Goal: Use online tool/utility: Utilize a website feature to perform a specific function

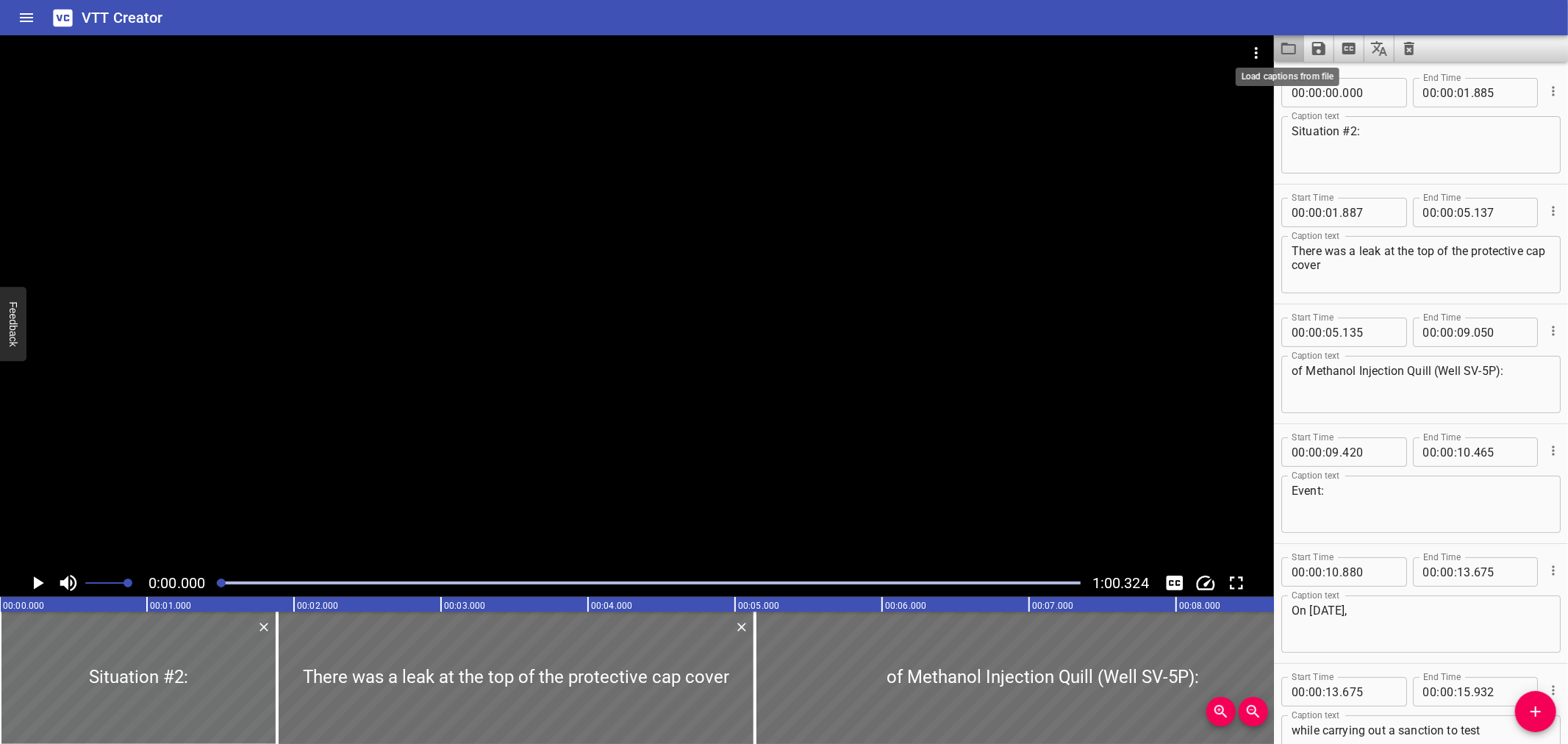
click at [1283, 46] on icon "Load captions from file" at bounding box center [1288, 48] width 17 height 17
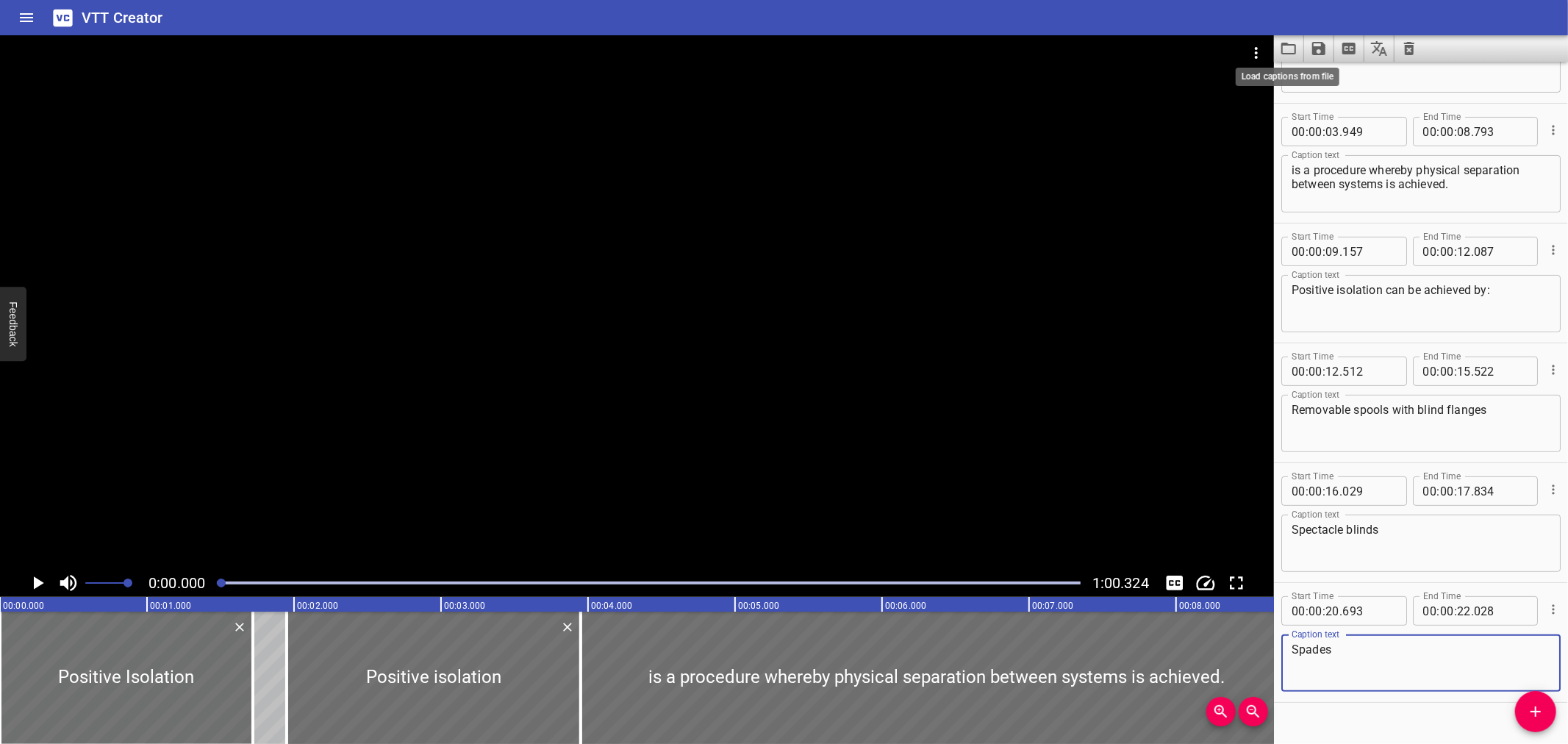
scroll to position [225, 0]
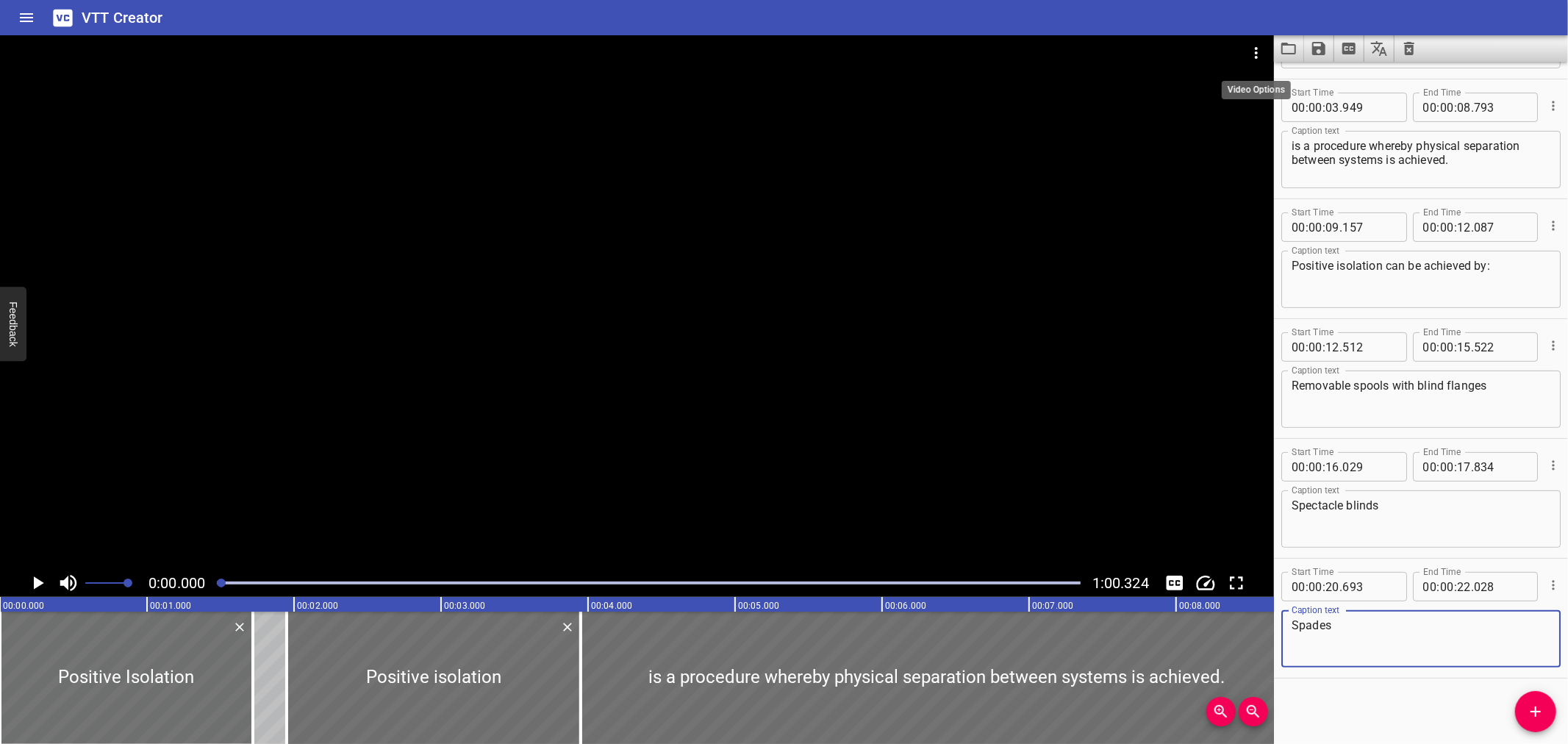
click at [1255, 51] on icon "Video Options" at bounding box center [1256, 53] width 17 height 17
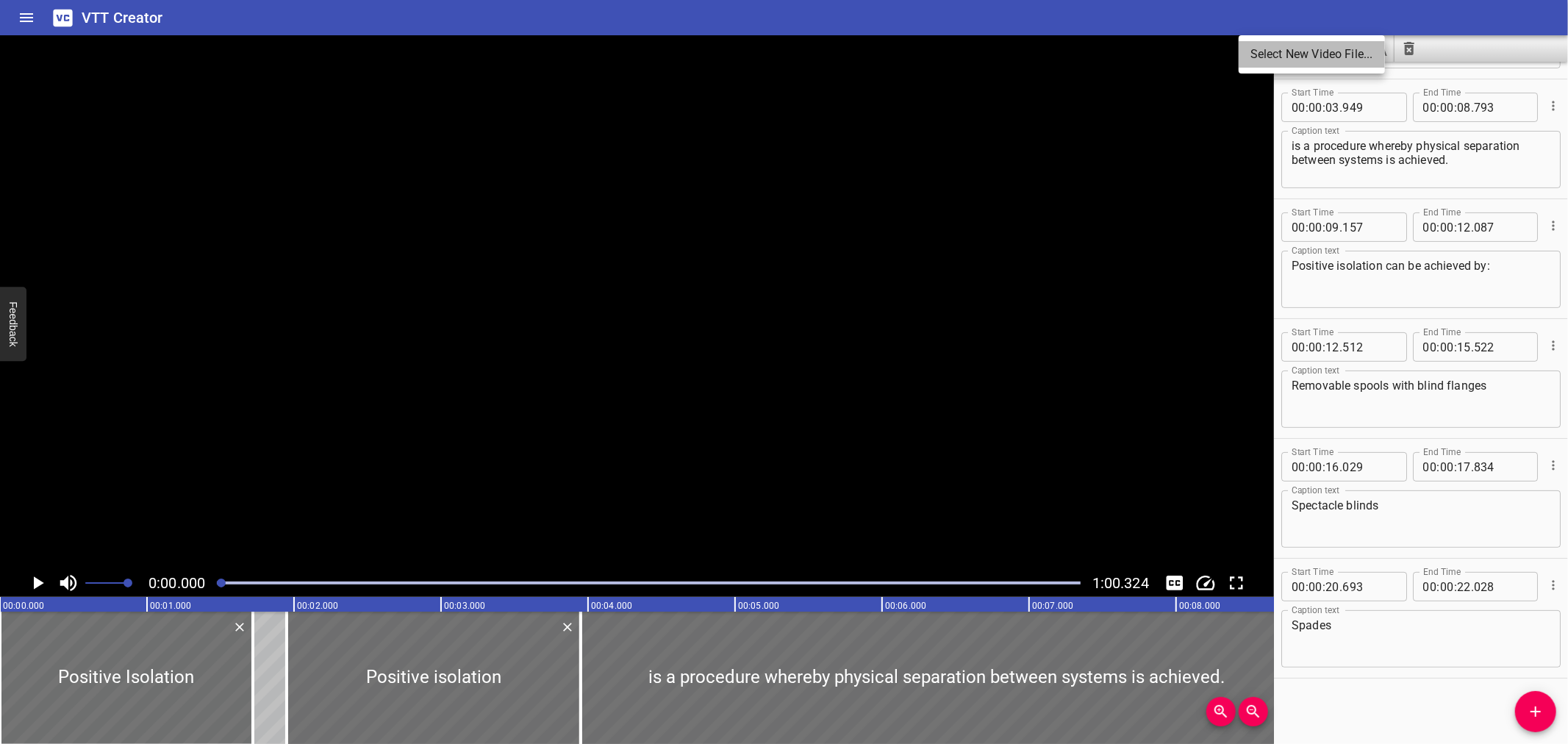
click at [1255, 53] on li "Select New Video File..." at bounding box center [1312, 54] width 147 height 26
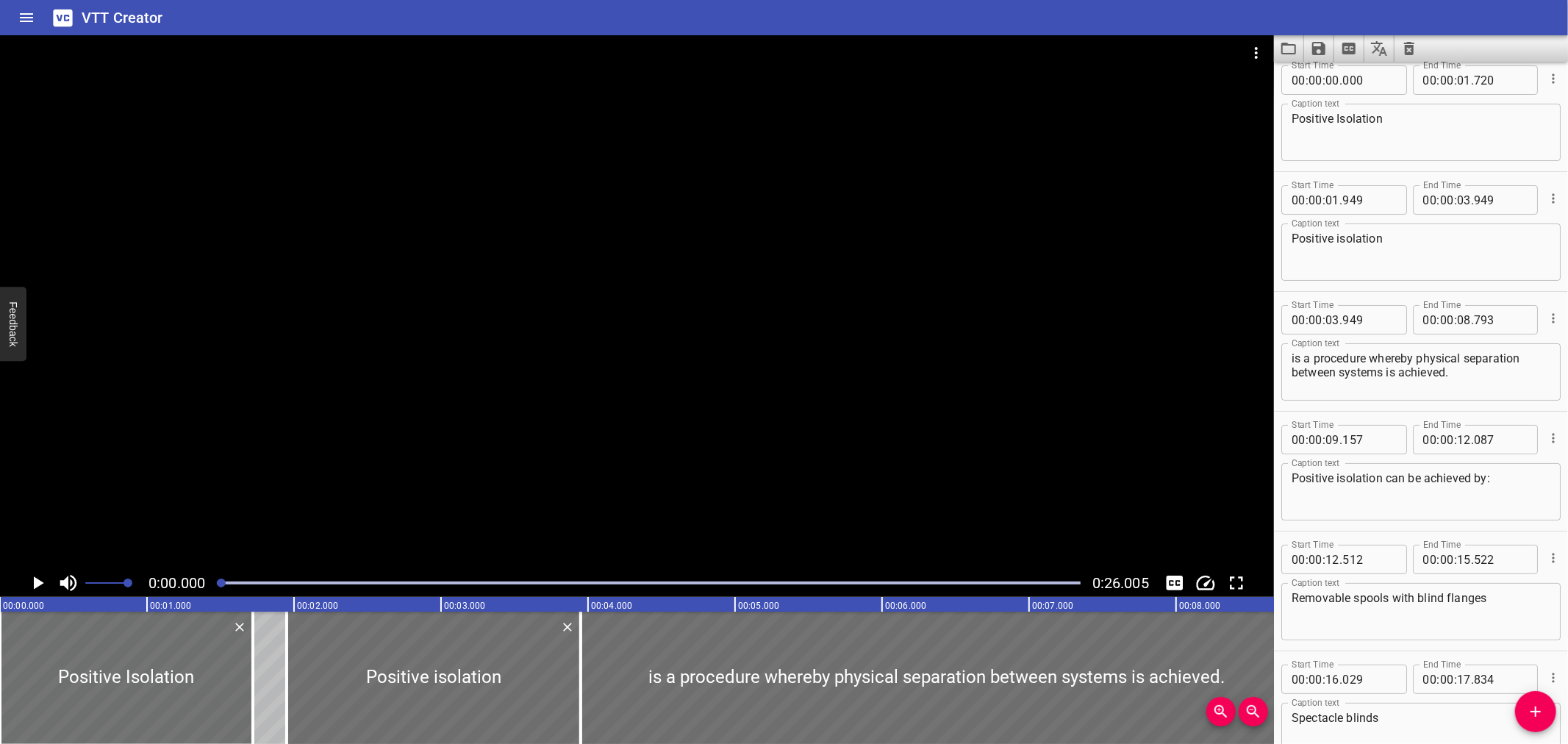
scroll to position [0, 0]
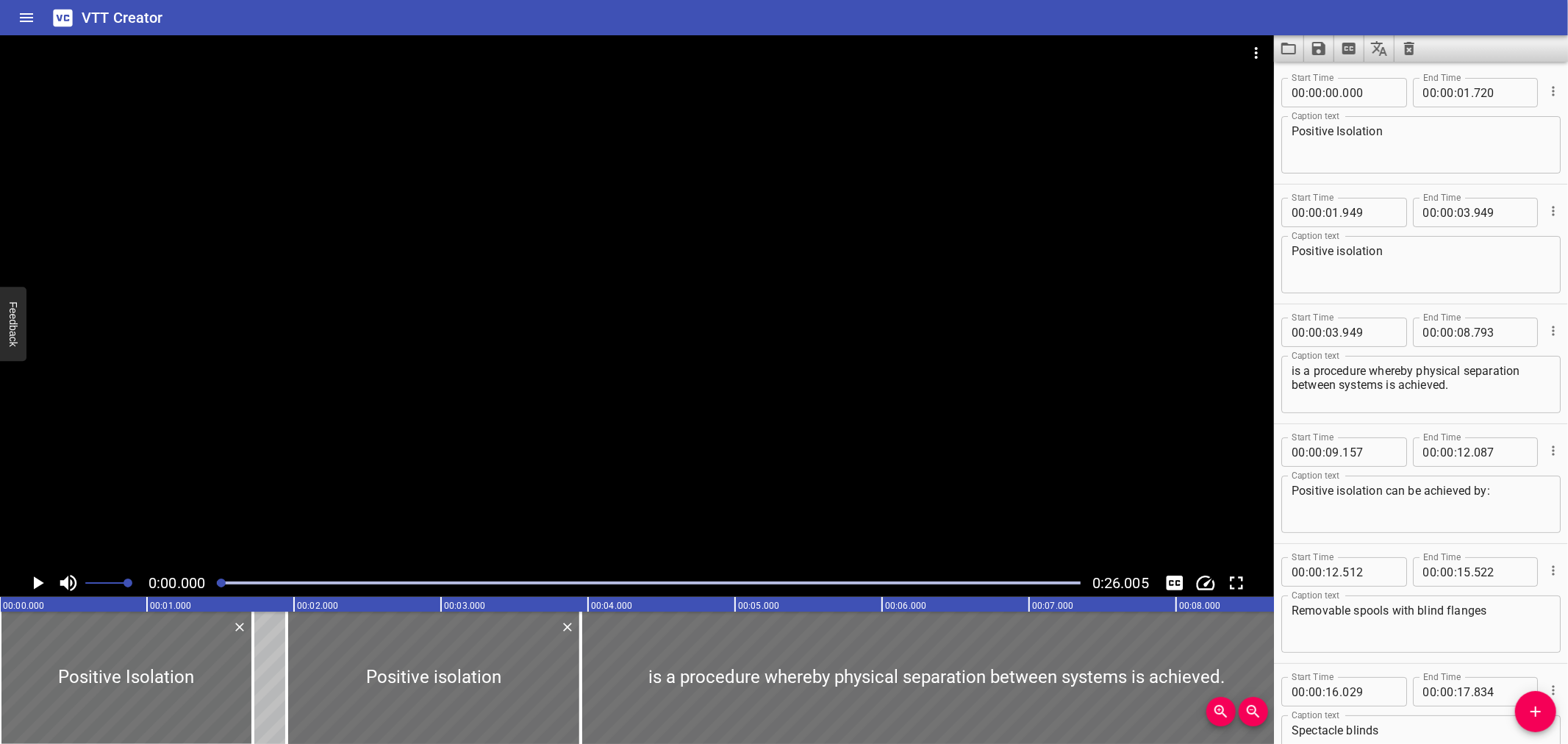
click at [1341, 251] on textarea "Positive isolation" at bounding box center [1421, 265] width 259 height 42
type textarea "Positive Isolation"
click at [1339, 489] on textarea "Positive isolation can be achieved by:" at bounding box center [1421, 505] width 259 height 42
type textarea "Positive Isolation can be achieved by:"
click at [1312, 50] on icon "Save captions to file" at bounding box center [1318, 48] width 17 height 17
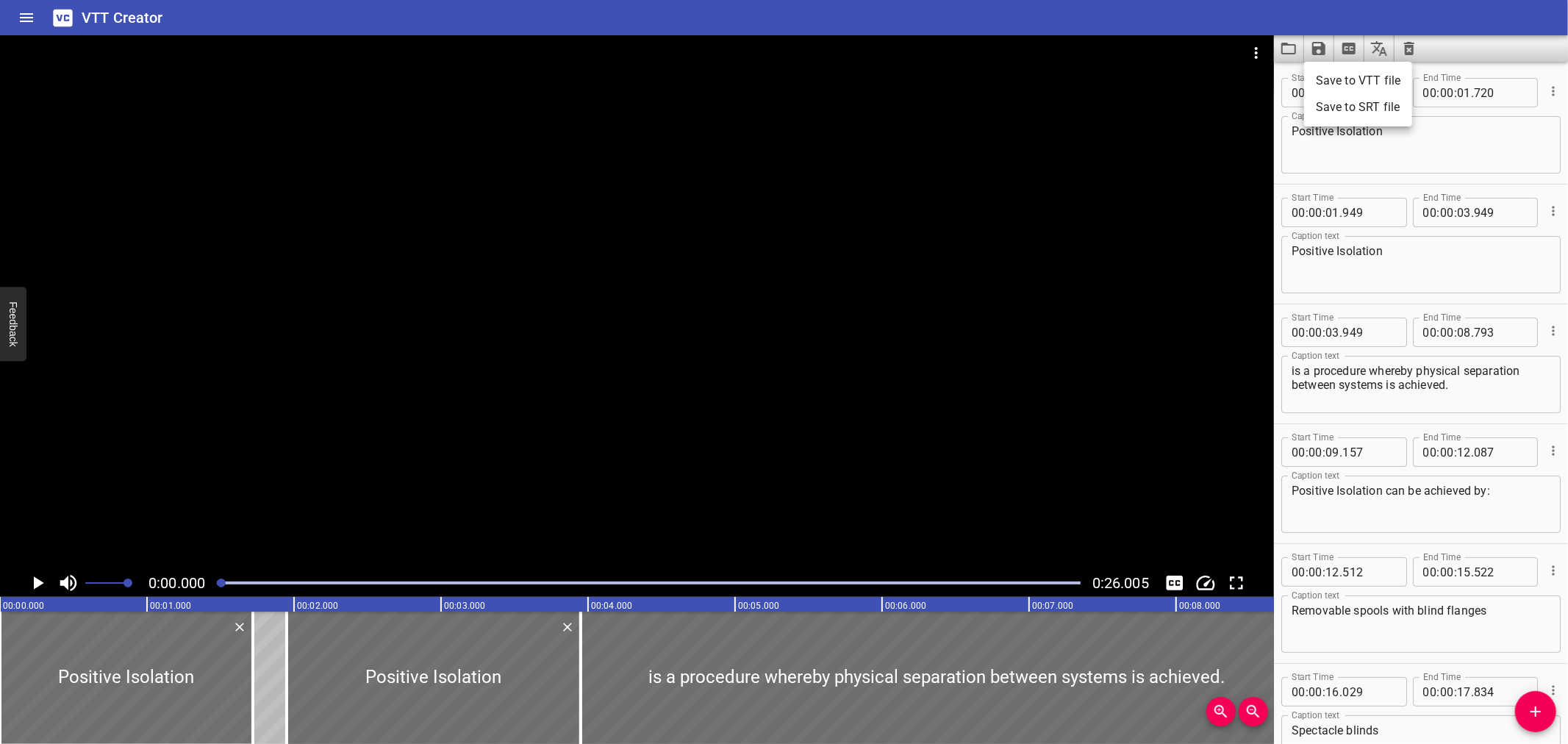
click at [1330, 74] on li "Save to VTT file" at bounding box center [1358, 80] width 108 height 26
click at [1281, 52] on icon "Load captions from file" at bounding box center [1288, 48] width 17 height 17
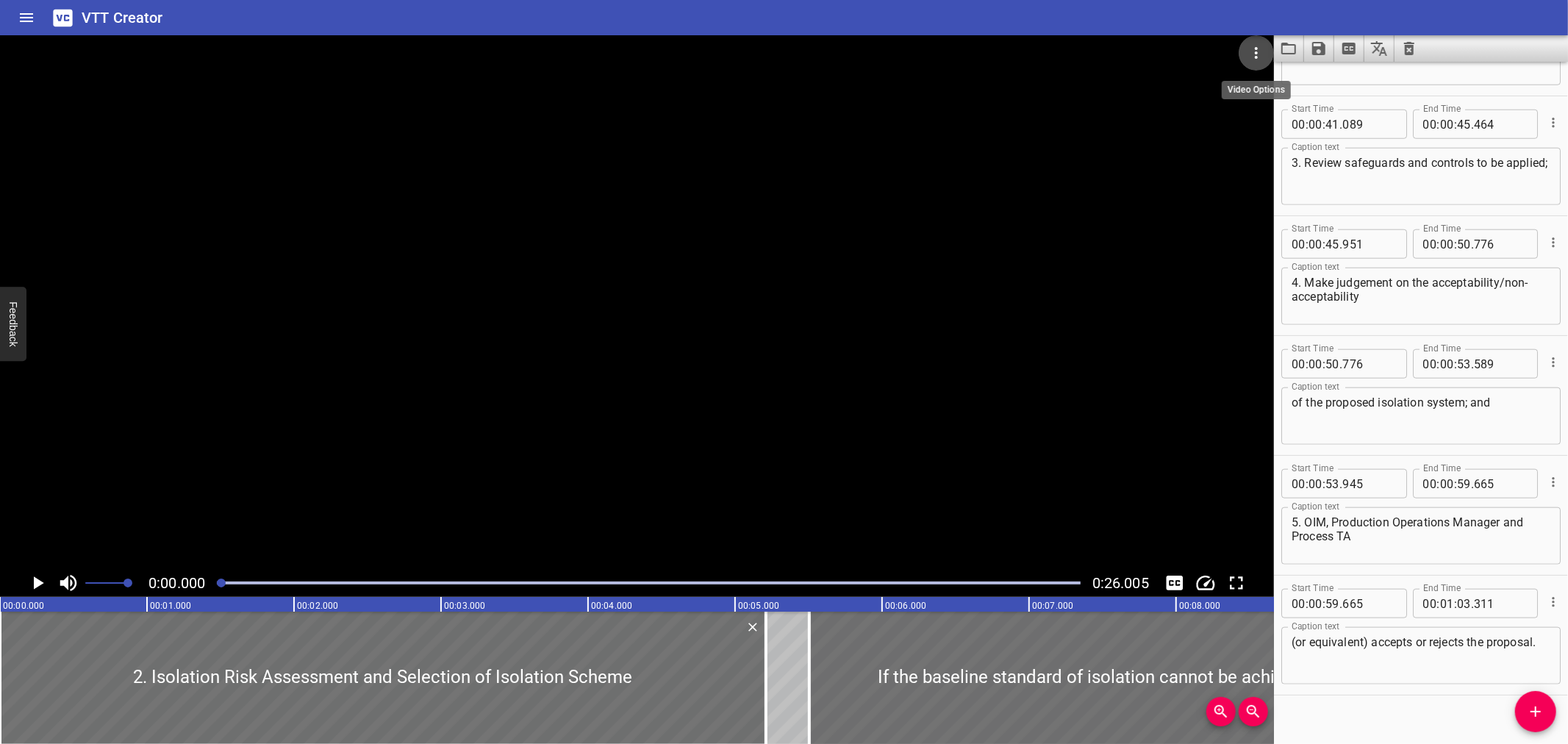
scroll to position [1182, 0]
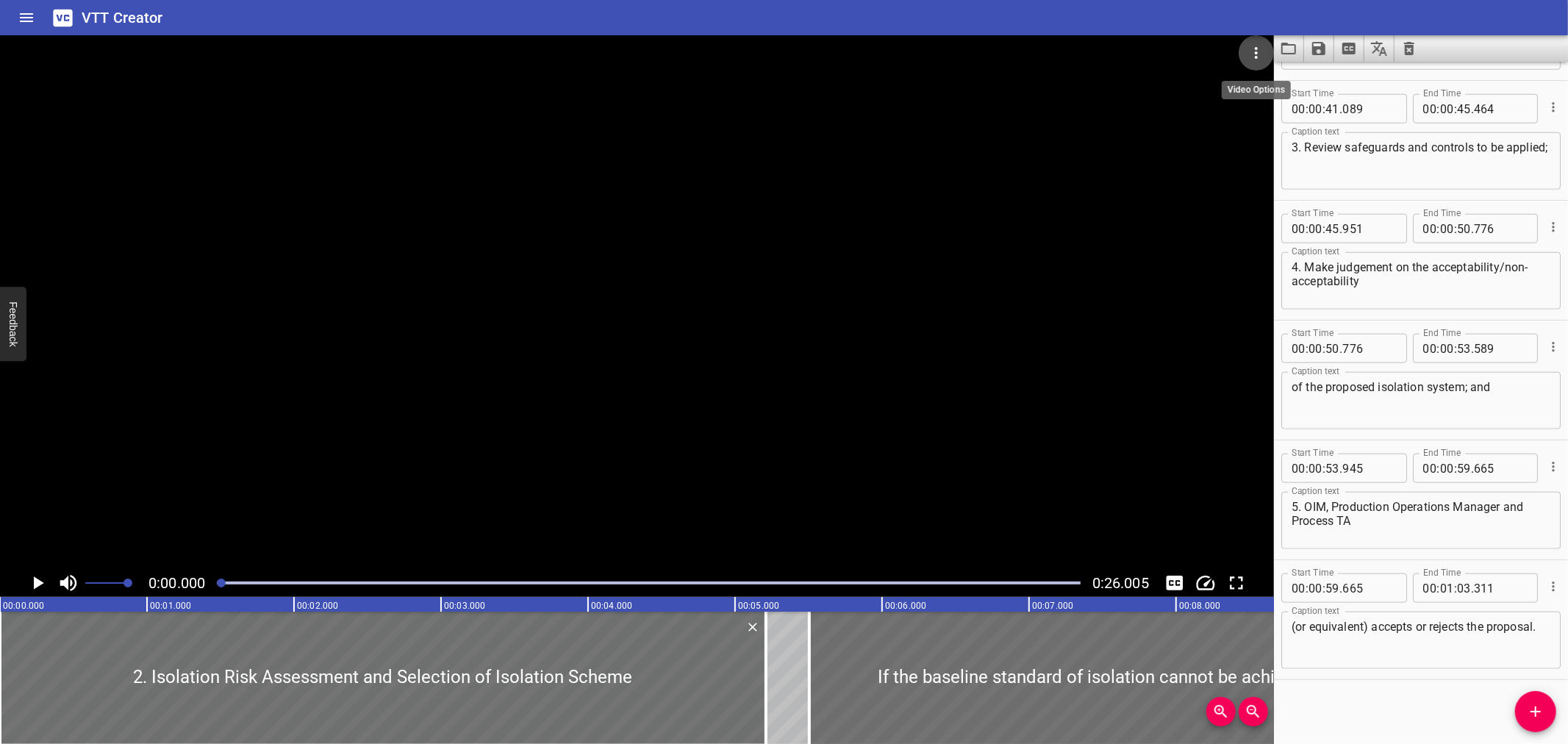
click at [1263, 55] on icon "Video Options" at bounding box center [1256, 53] width 17 height 17
click at [1263, 55] on li "Select New Video File..." at bounding box center [1312, 54] width 147 height 26
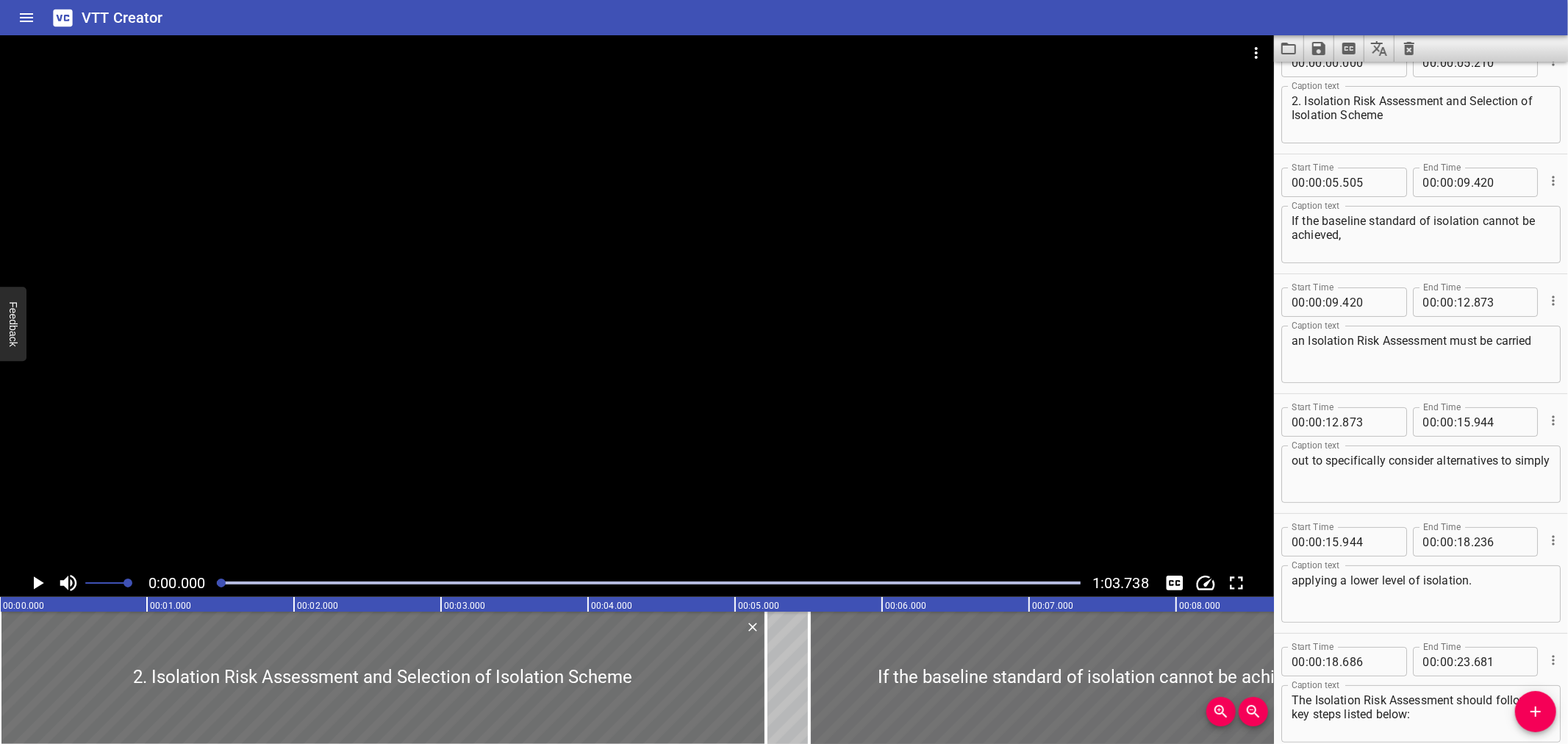
scroll to position [0, 0]
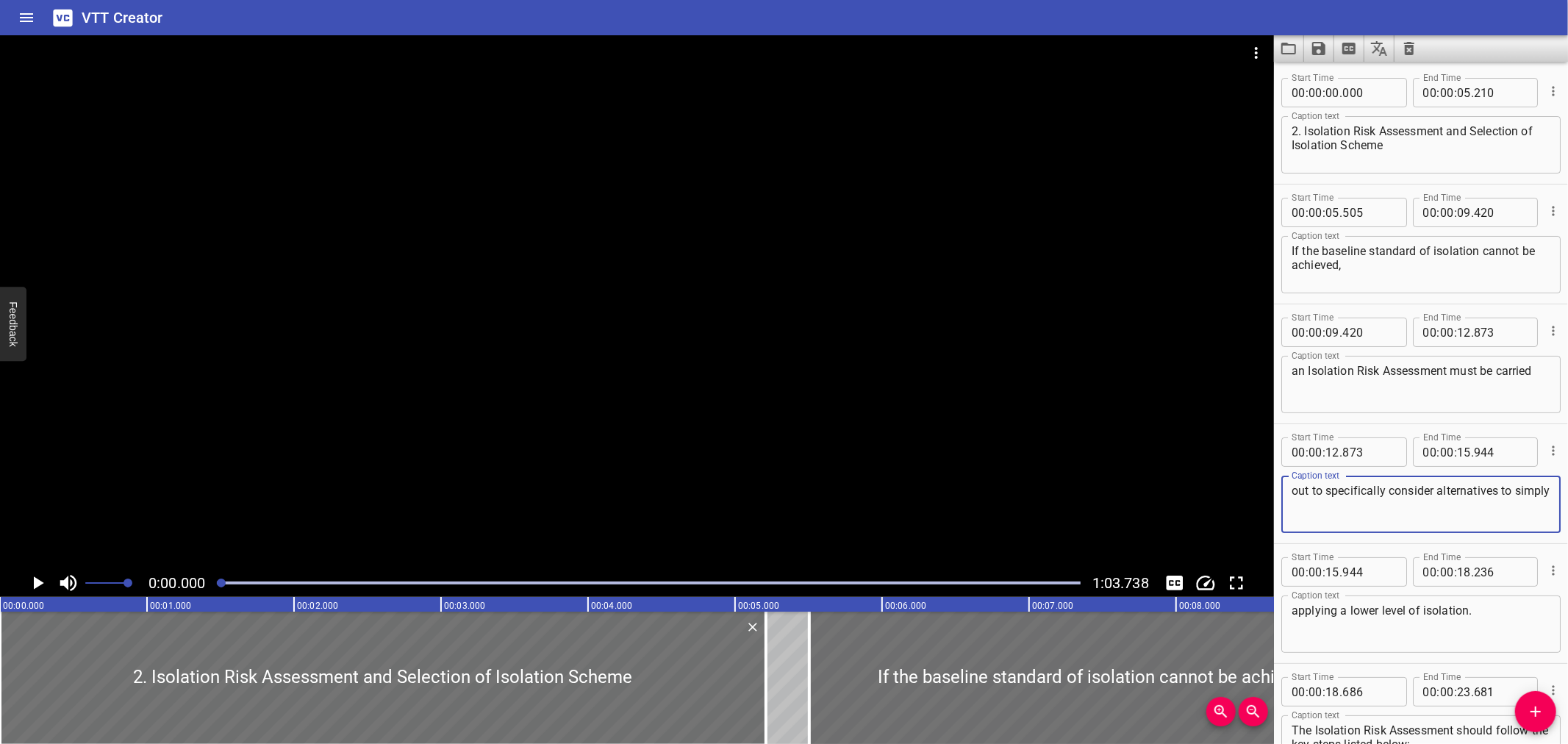
drag, startPoint x: 1313, startPoint y: 490, endPoint x: 1281, endPoint y: 494, distance: 32.2
click at [1281, 494] on div "Start Time 00 : 00 : 12 . 873 Start Time End Time 00 : 00 : 15 . 944 End Time C…" at bounding box center [1421, 483] width 294 height 119
type textarea "to specifically consider alternatives to simply"
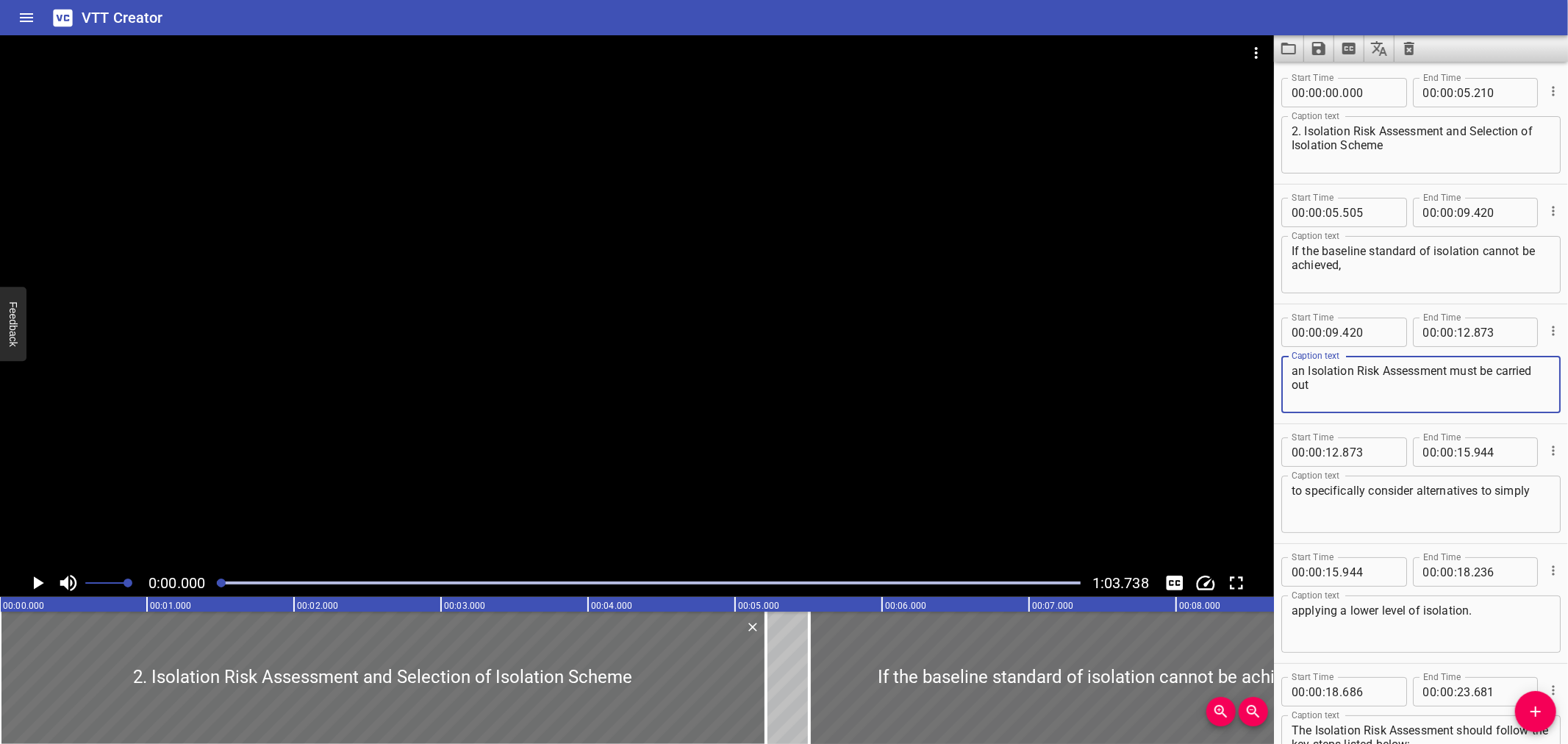
type textarea "an Isolation Risk Assessment must be carried out"
click at [1309, 52] on button "Save captions to file" at bounding box center [1319, 48] width 30 height 26
click at [1324, 78] on li "Save to VTT file" at bounding box center [1358, 80] width 108 height 26
click at [1097, 16] on div "VTT Creator" at bounding box center [784, 17] width 1568 height 35
click at [804, 174] on div at bounding box center [637, 302] width 1274 height 534
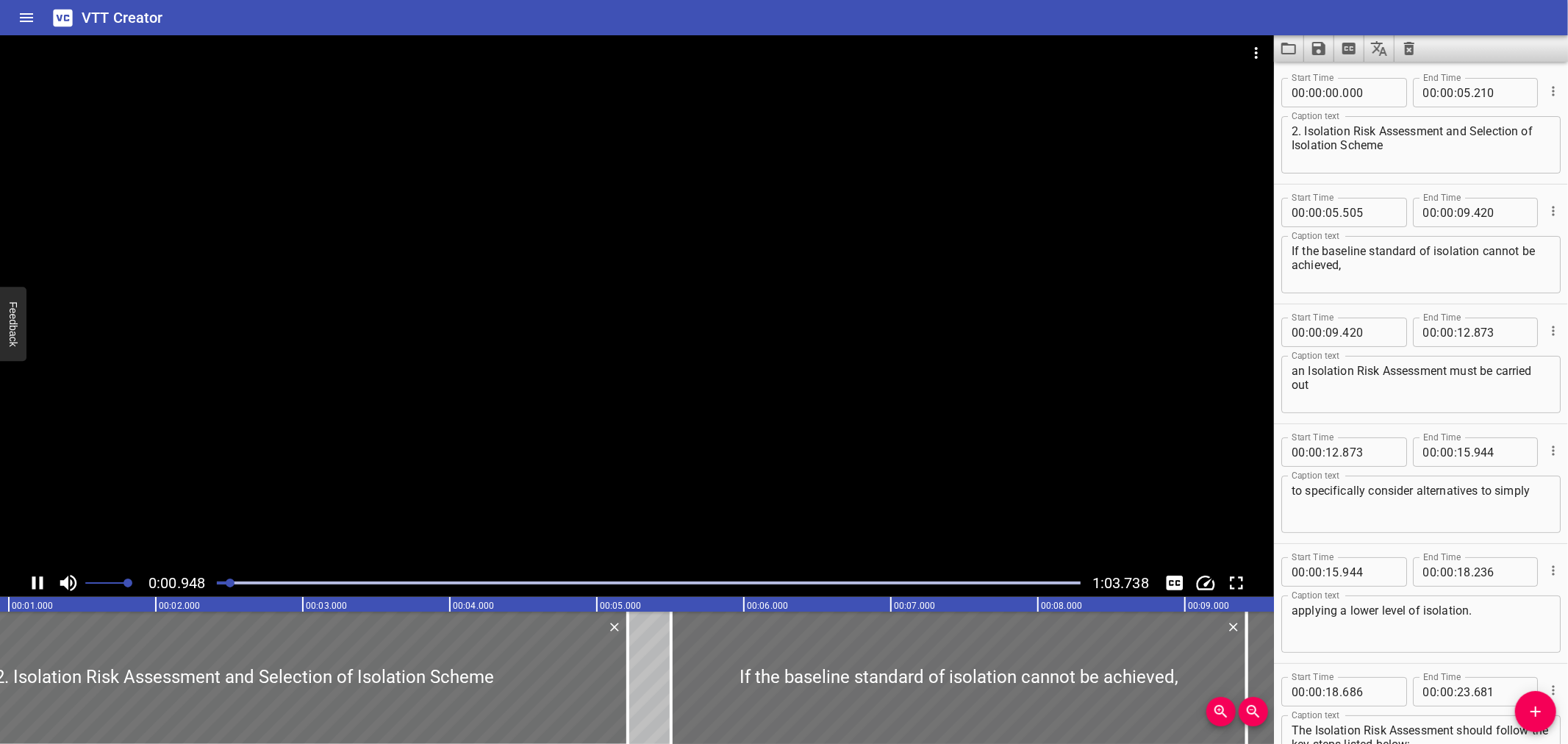
click at [773, 381] on div at bounding box center [637, 302] width 1274 height 534
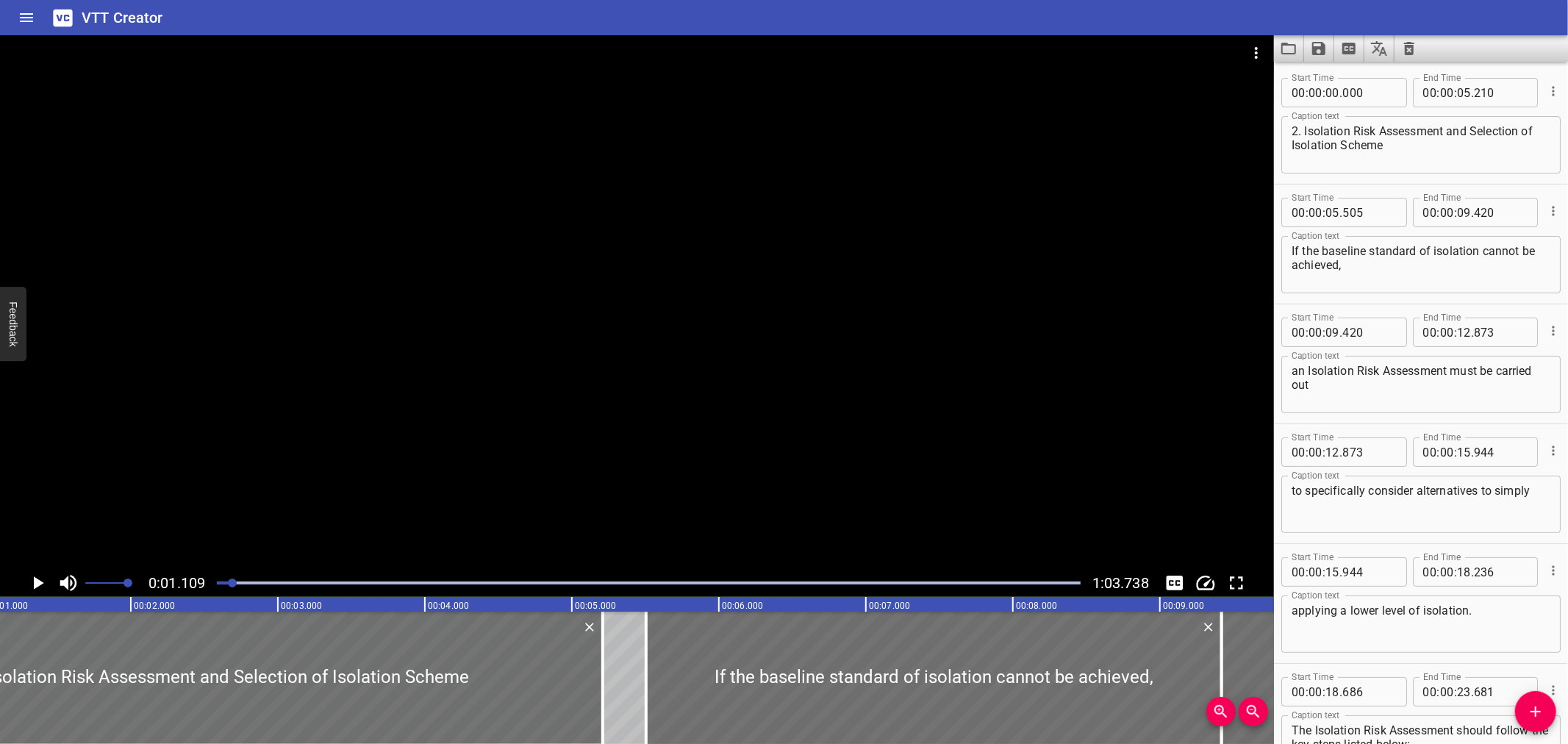
click at [1280, 43] on button "Load captions from file" at bounding box center [1289, 48] width 30 height 26
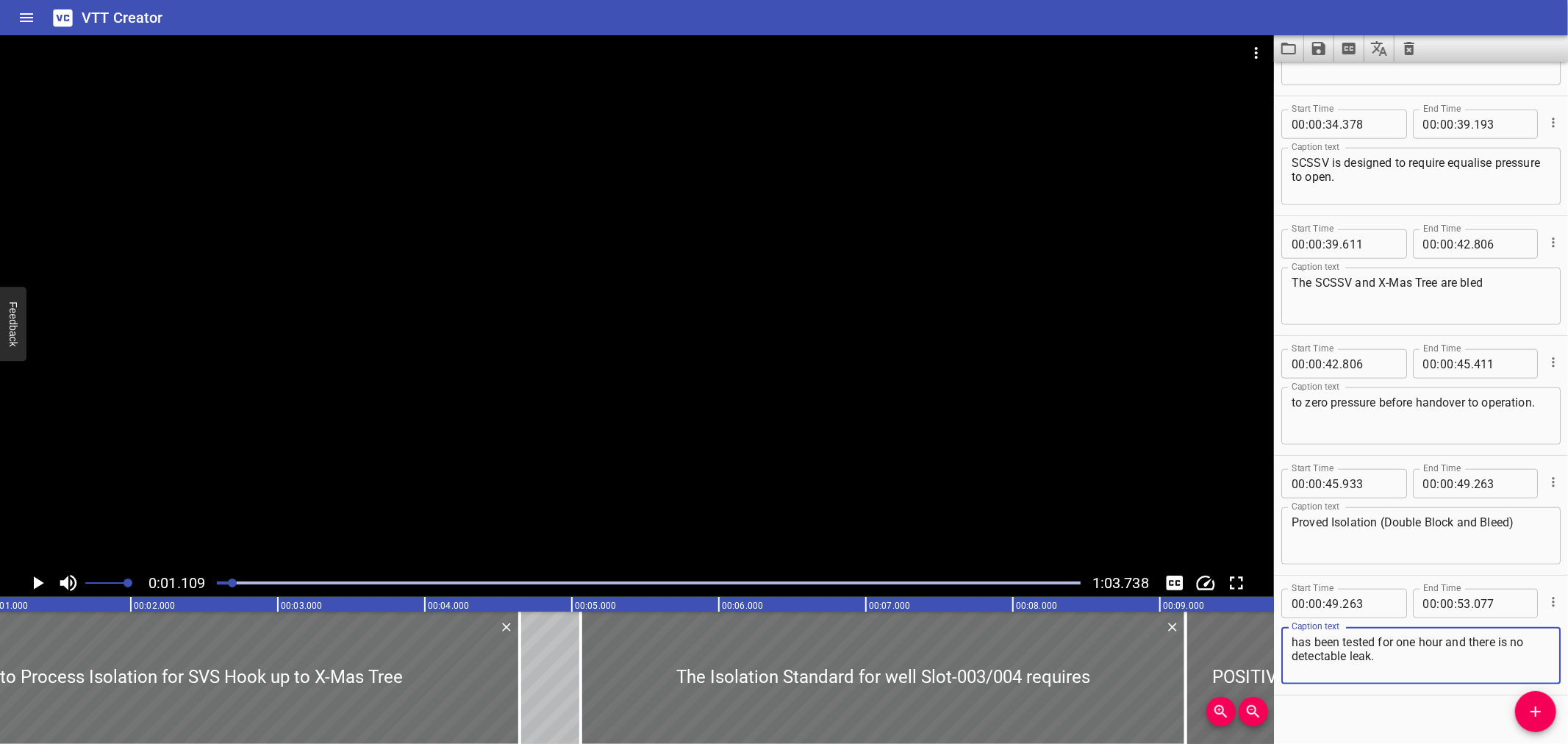
scroll to position [1182, 0]
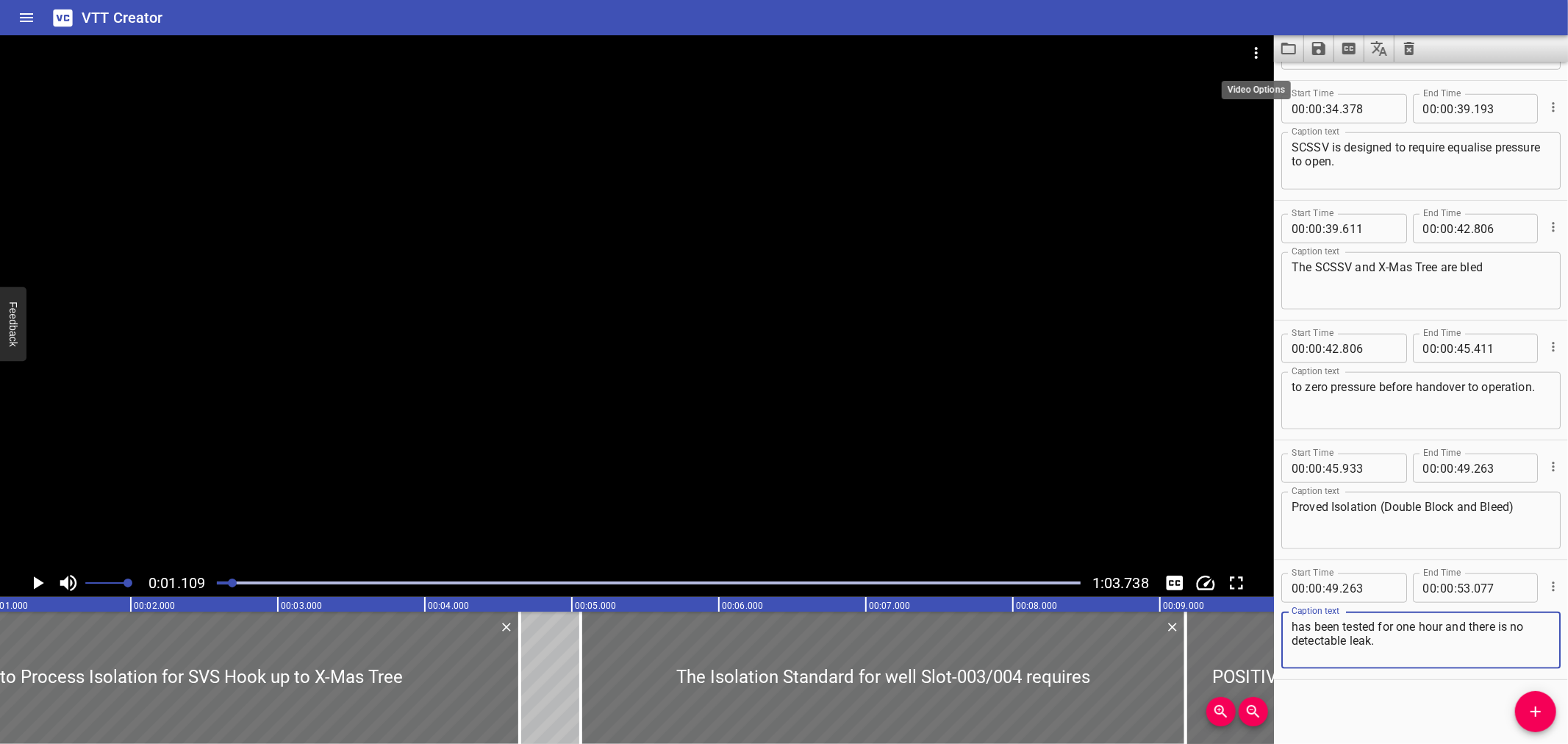
click at [1252, 57] on icon "Video Options" at bounding box center [1256, 53] width 17 height 17
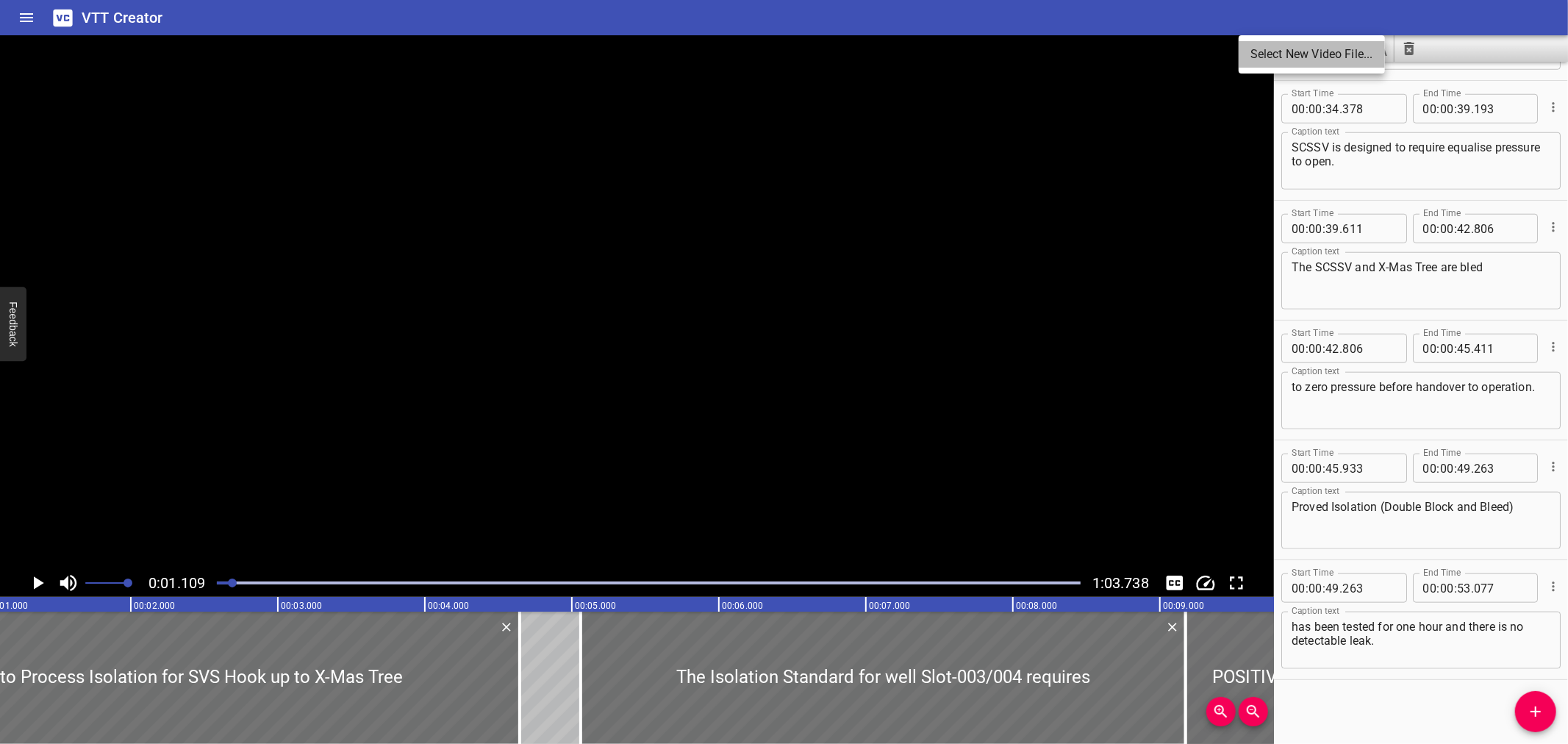
click at [1255, 55] on li "Select New Video File..." at bounding box center [1312, 54] width 147 height 26
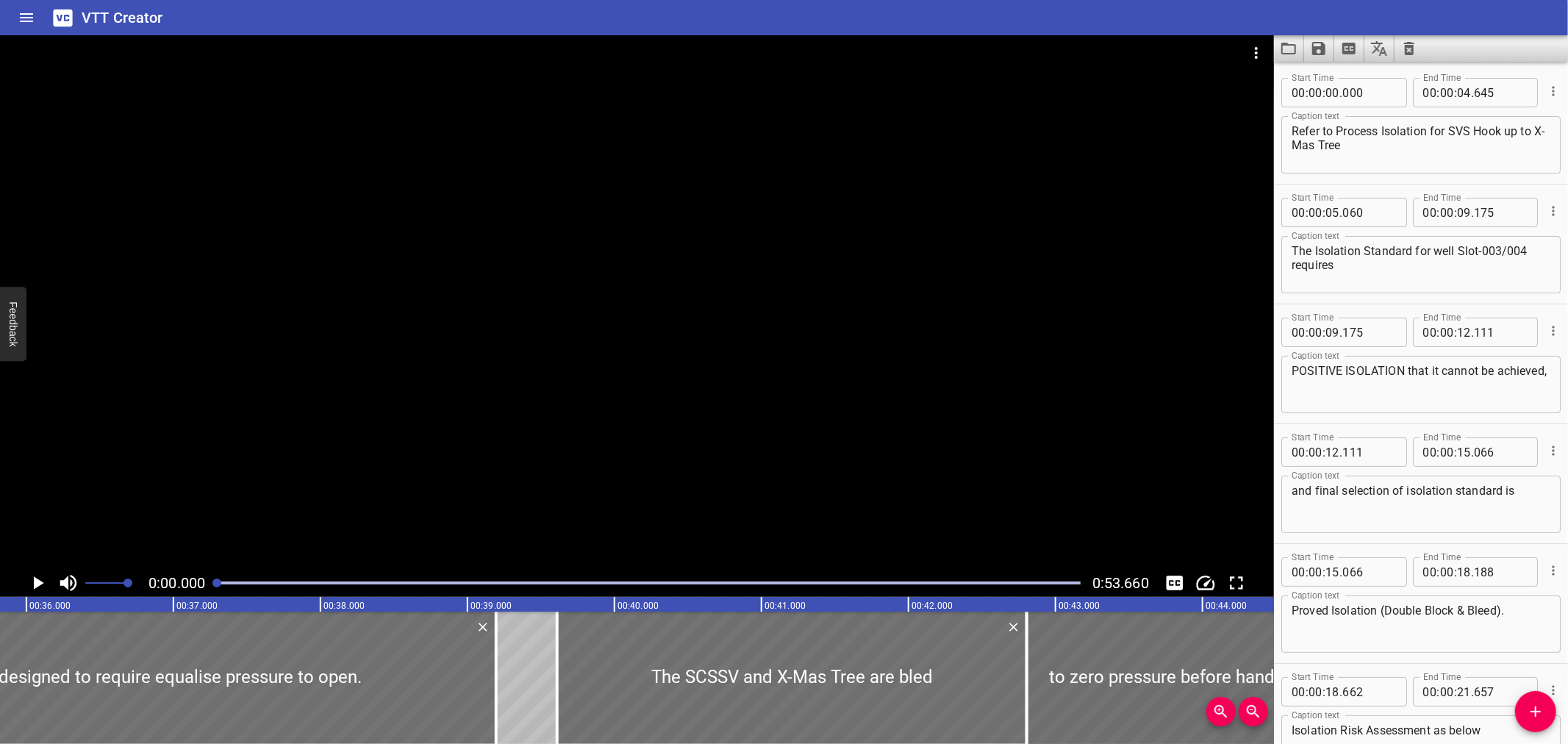
scroll to position [0, 5308]
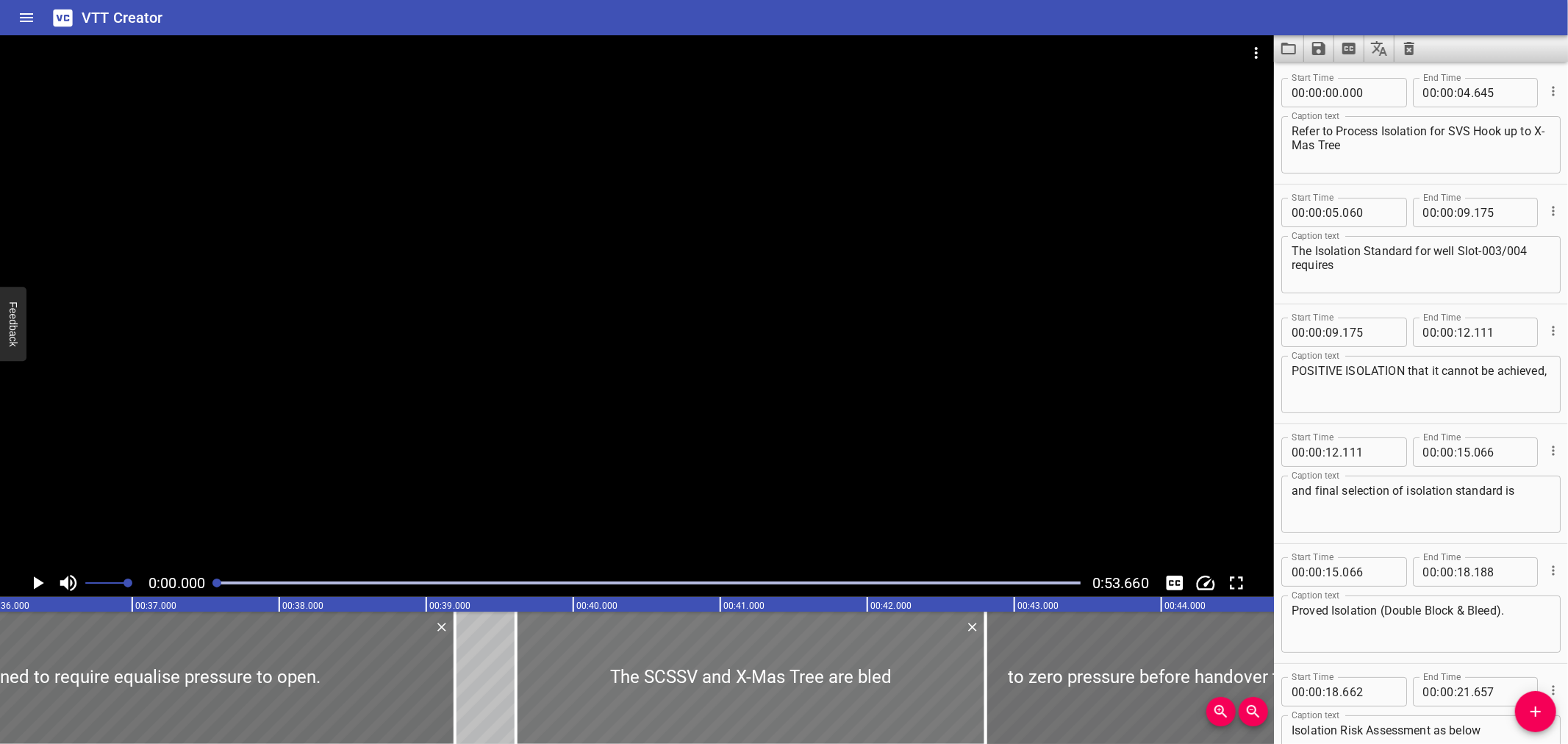
click at [546, 642] on div at bounding box center [751, 678] width 470 height 132
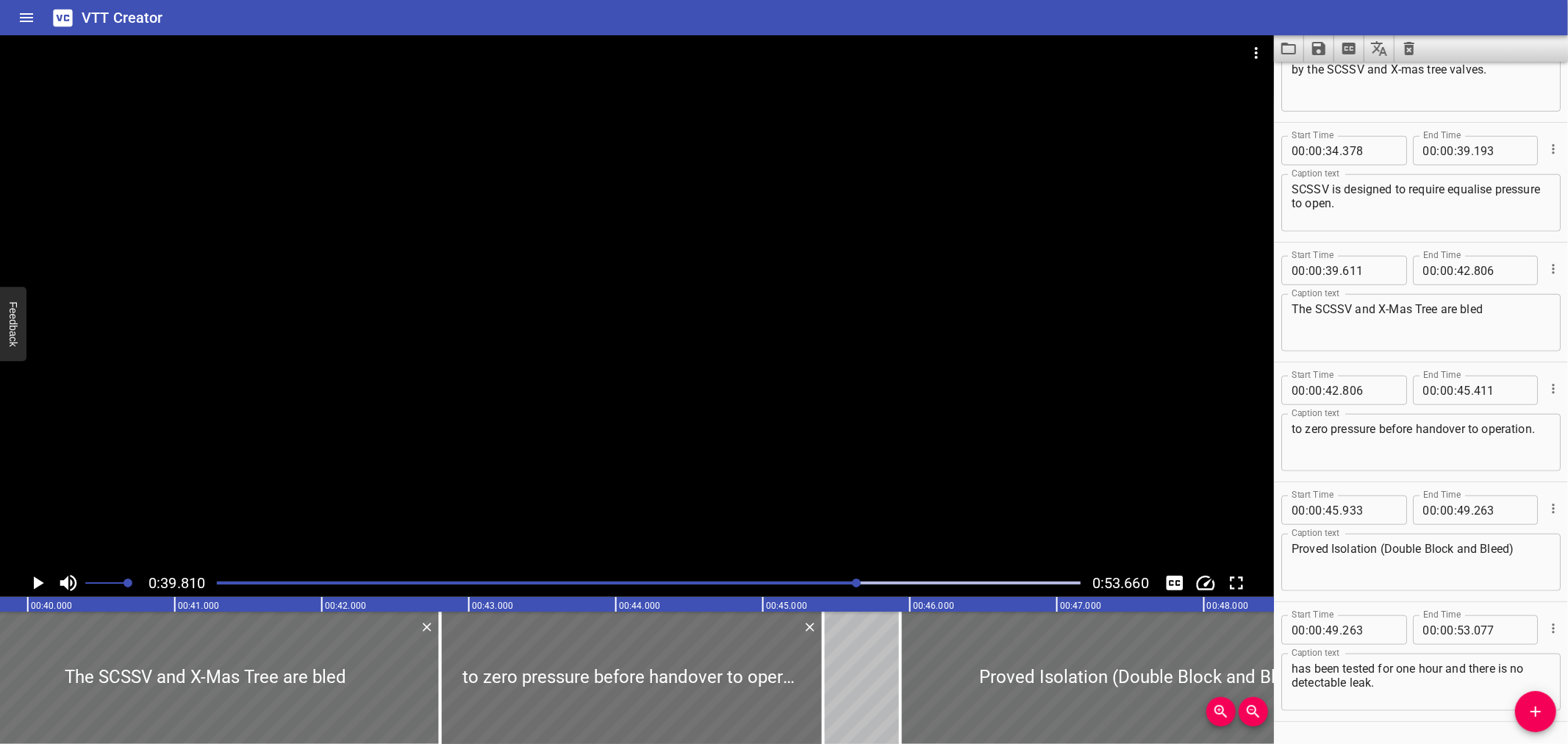
scroll to position [1182, 0]
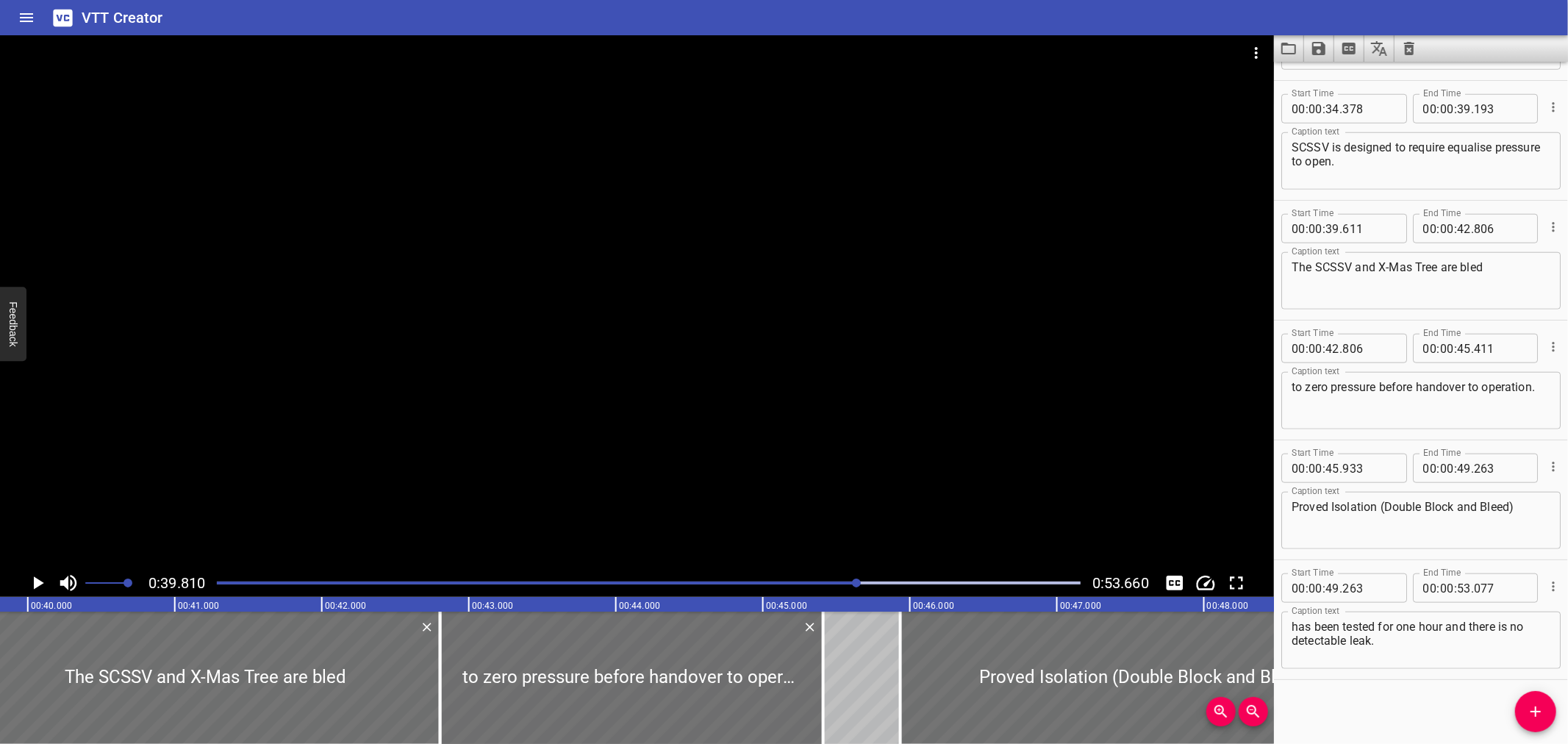
click at [554, 430] on div at bounding box center [637, 302] width 1274 height 534
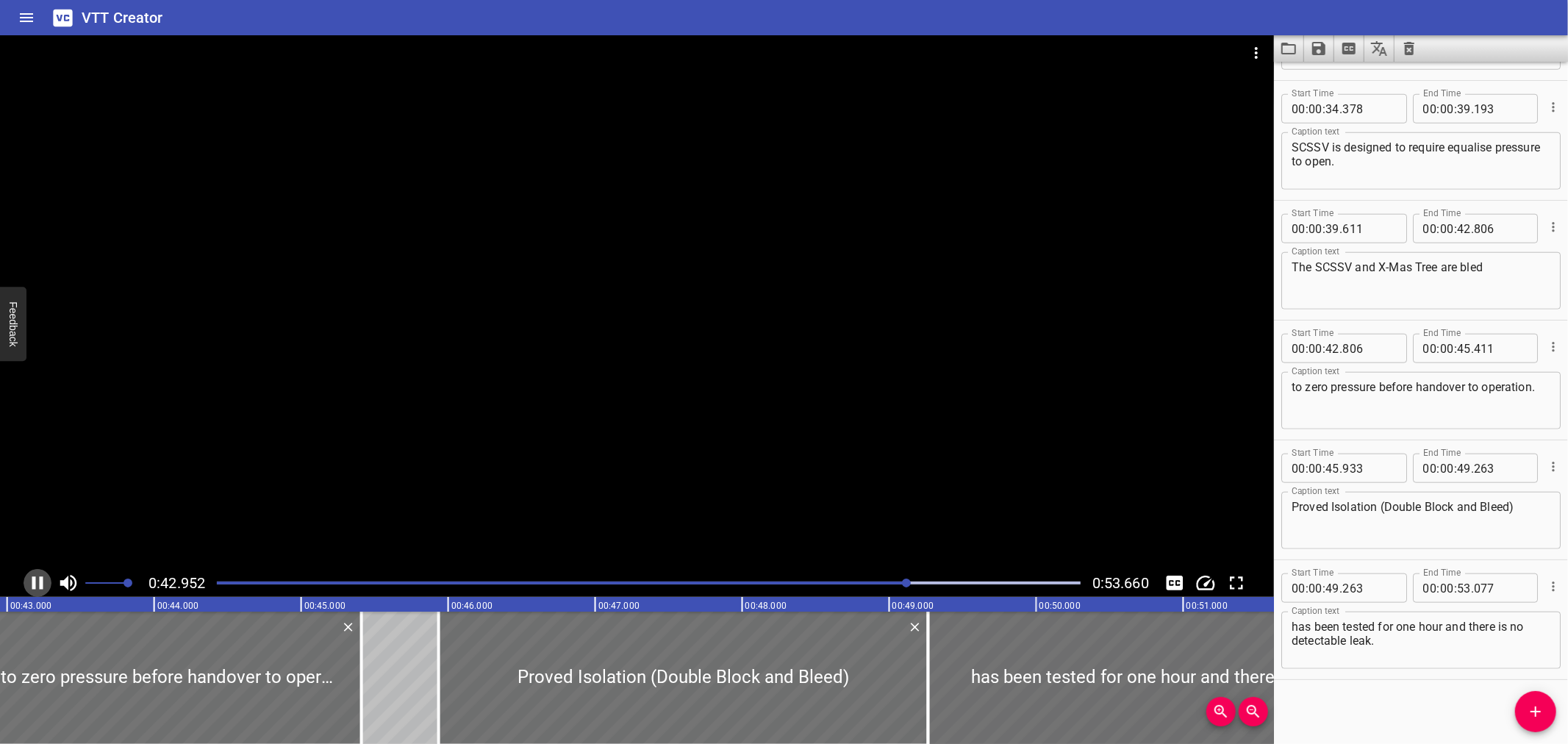
click at [33, 578] on icon "Play/Pause" at bounding box center [38, 583] width 11 height 14
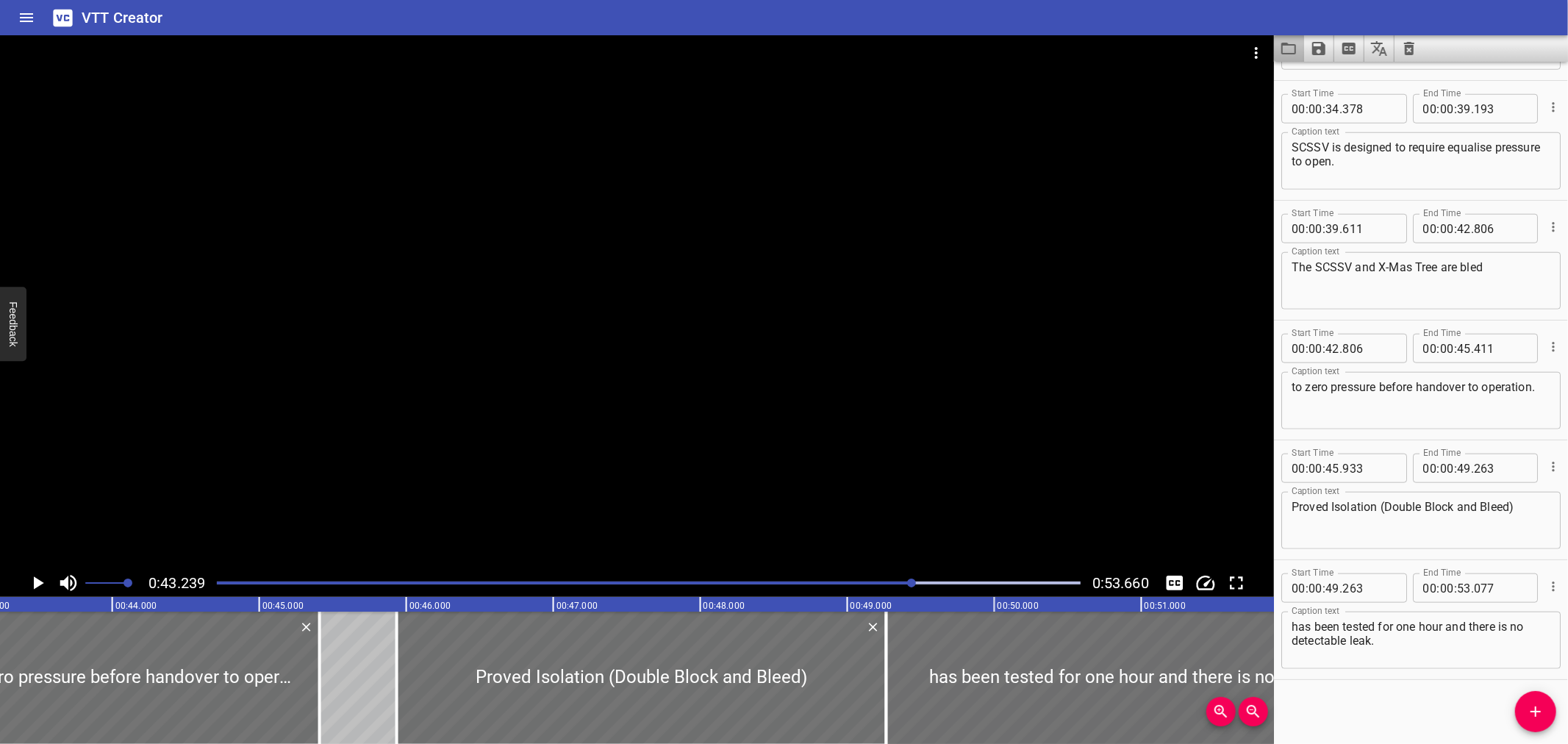
click at [1276, 45] on button "Load captions from file" at bounding box center [1289, 48] width 30 height 26
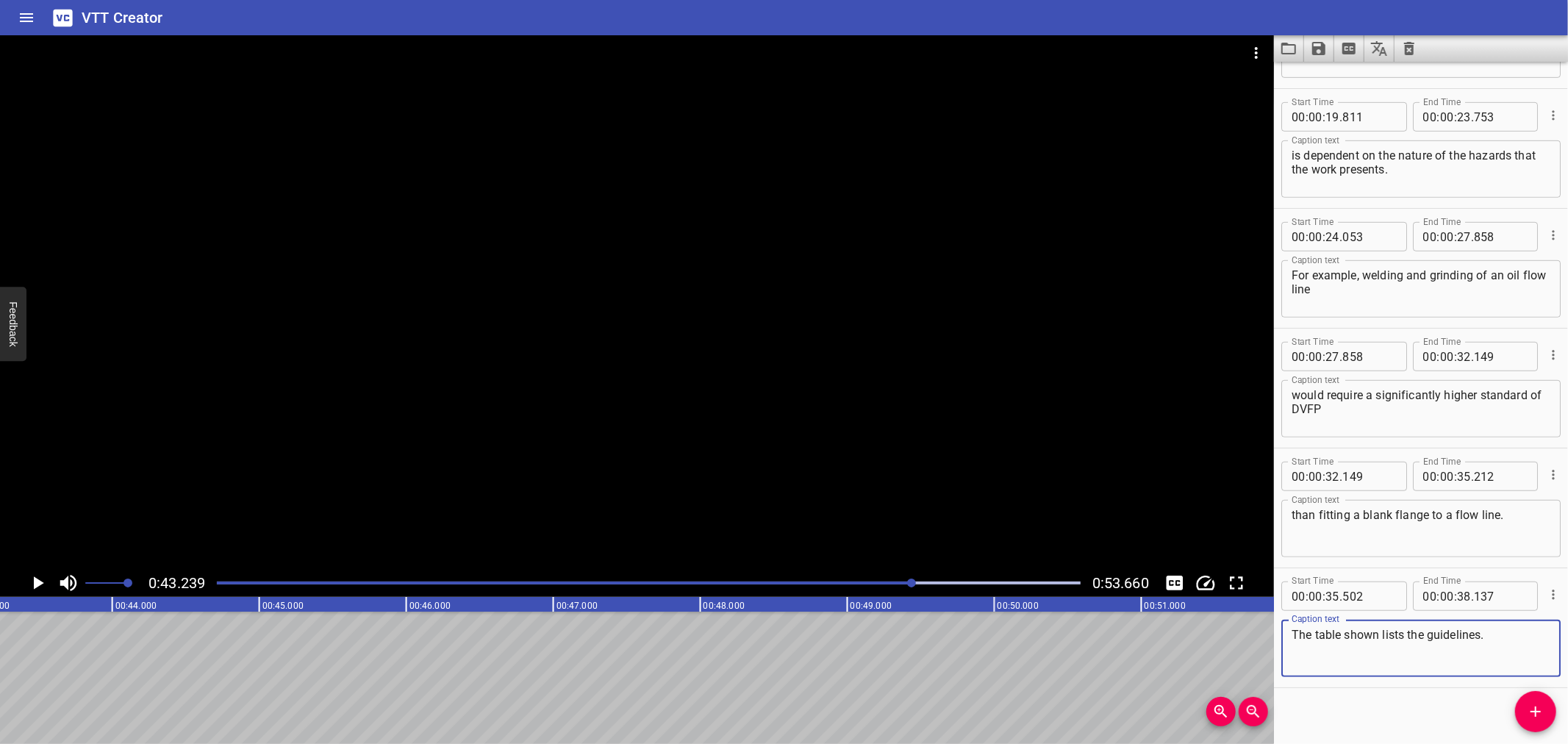
scroll to position [703, 0]
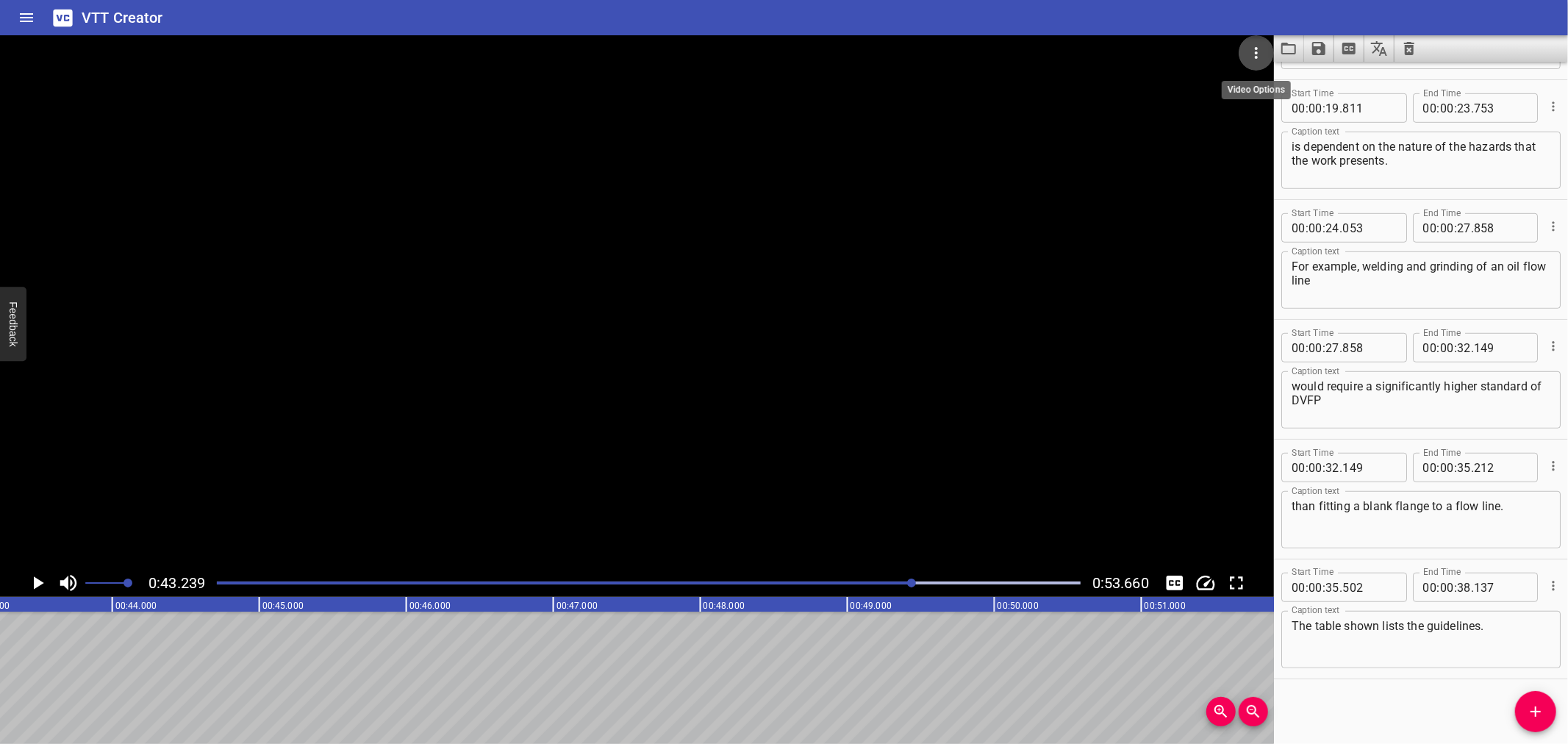
click at [1260, 44] on icon "Video Options" at bounding box center [1256, 53] width 17 height 17
click at [1261, 49] on li "Select New Video File..." at bounding box center [1312, 54] width 147 height 26
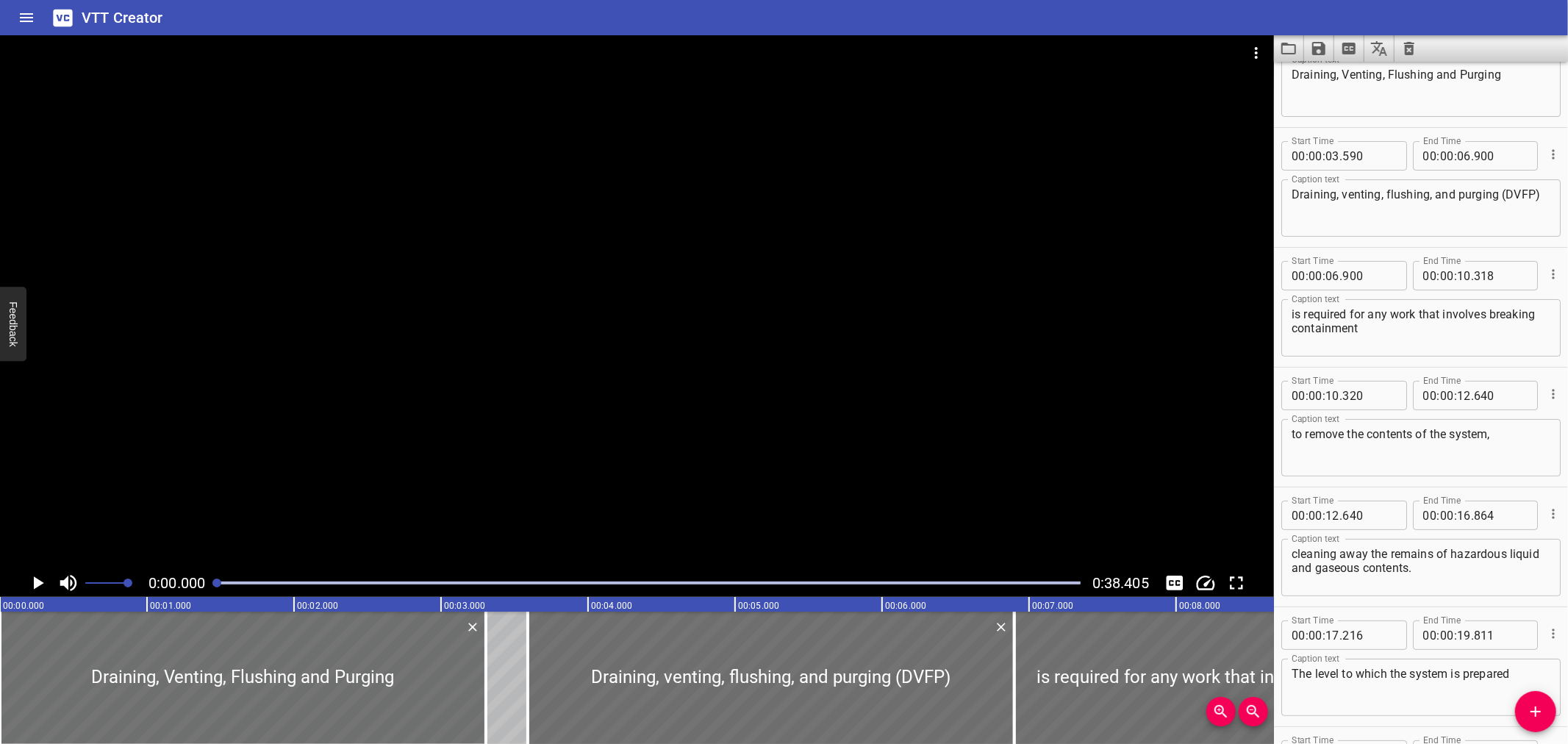
scroll to position [0, 0]
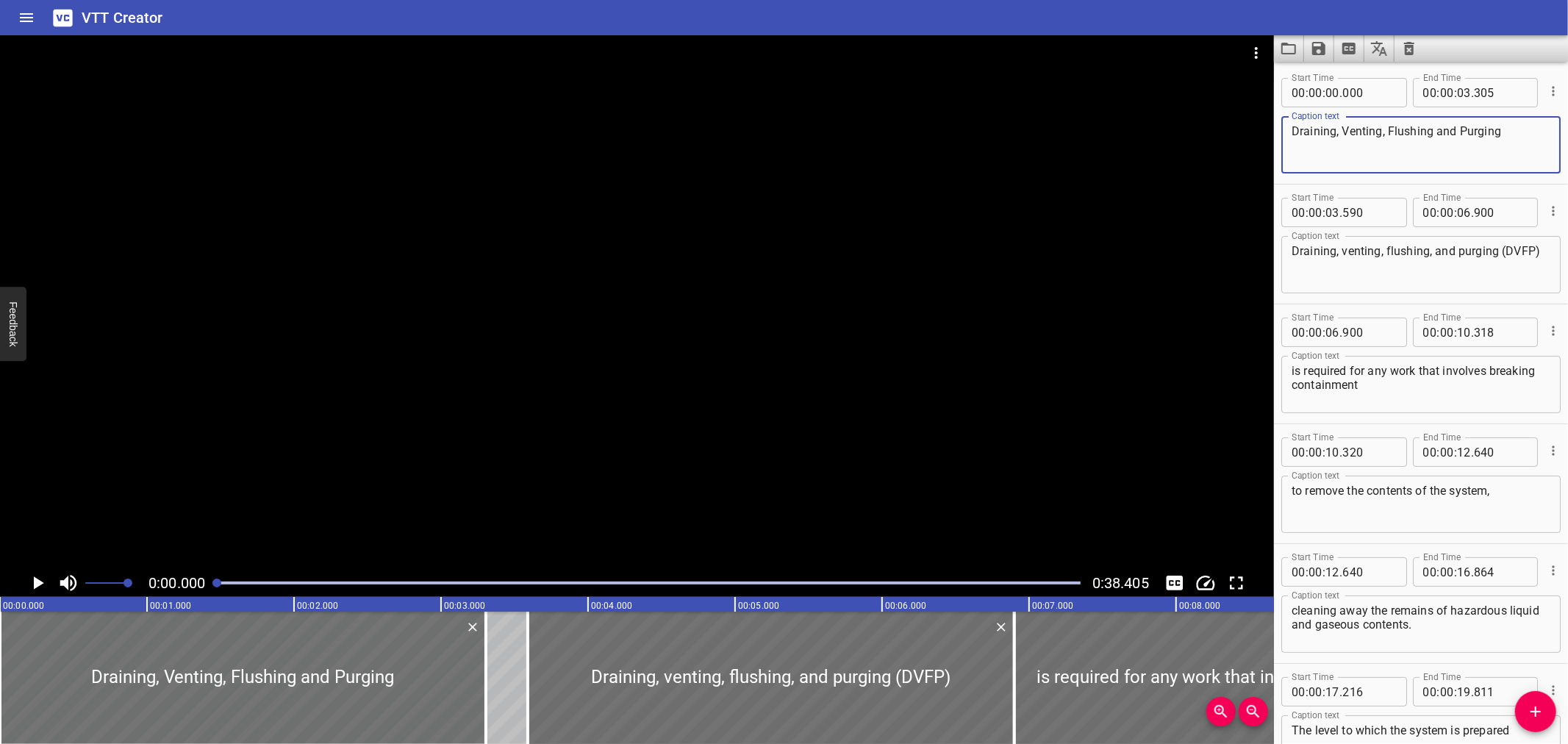
drag, startPoint x: 1339, startPoint y: 129, endPoint x: 1500, endPoint y: 137, distance: 161.2
click at [1500, 137] on textarea "Draining, Venting, Flushing and Purging" at bounding box center [1421, 145] width 259 height 42
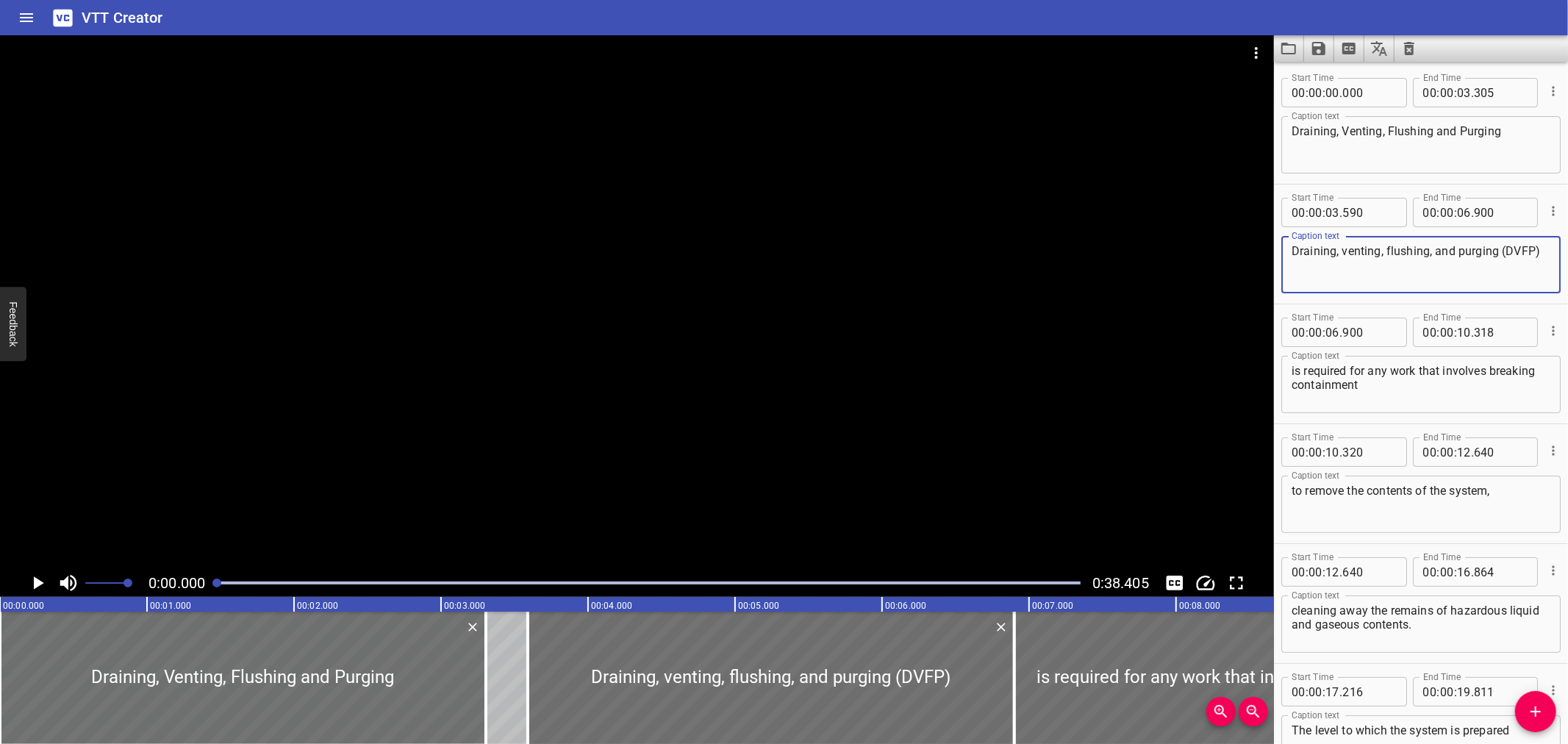
paste textarea "Venting, Flushing and P"
drag, startPoint x: 1341, startPoint y: 249, endPoint x: 1497, endPoint y: 257, distance: 156.2
type textarea "Draining, Venting, Flushing and Purging (DVFP)"
click at [1316, 43] on icon "Save captions to file" at bounding box center [1319, 49] width 14 height 14
click at [1326, 77] on li "Save to VTT file" at bounding box center [1358, 80] width 108 height 26
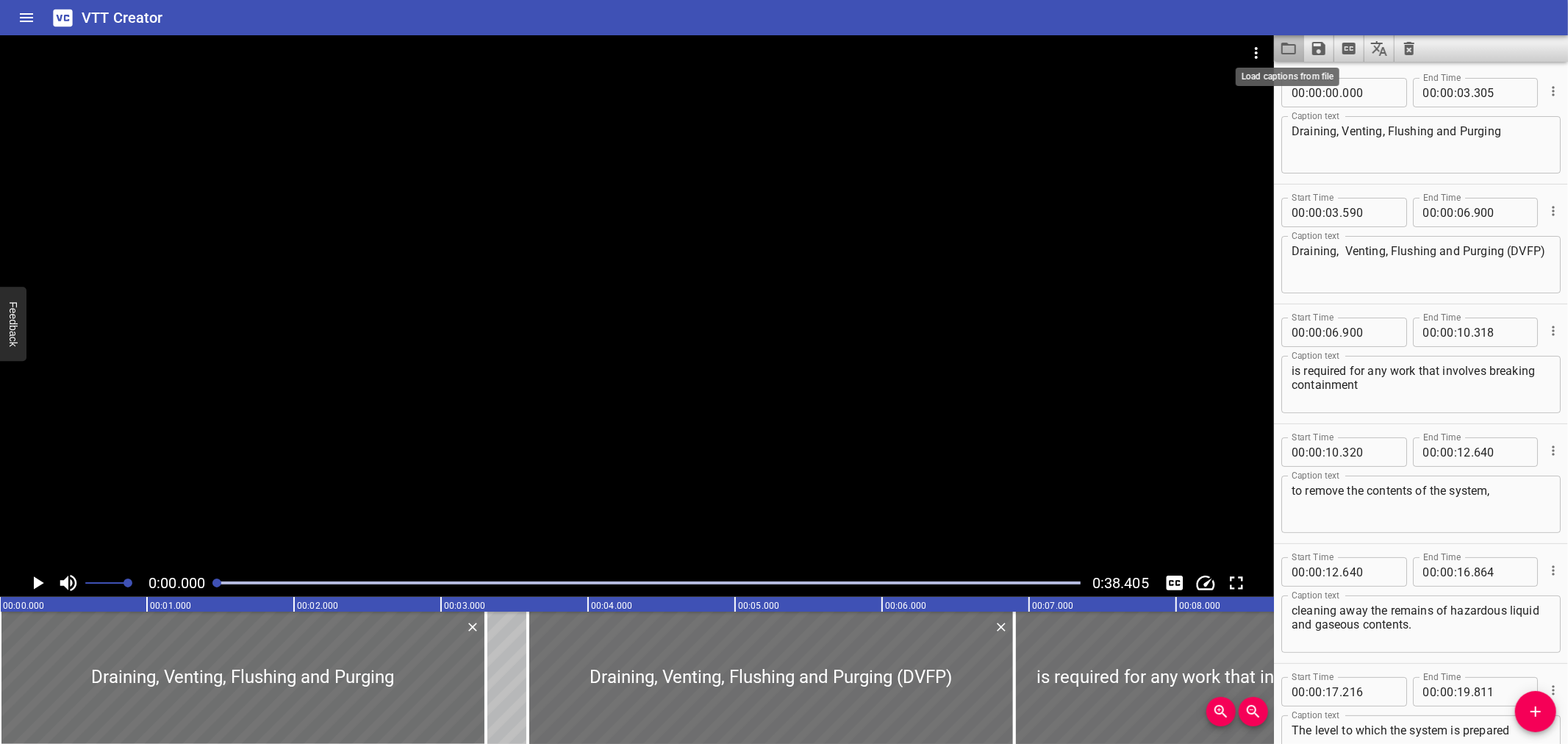
click at [1295, 50] on icon "Load captions from file" at bounding box center [1289, 49] width 15 height 12
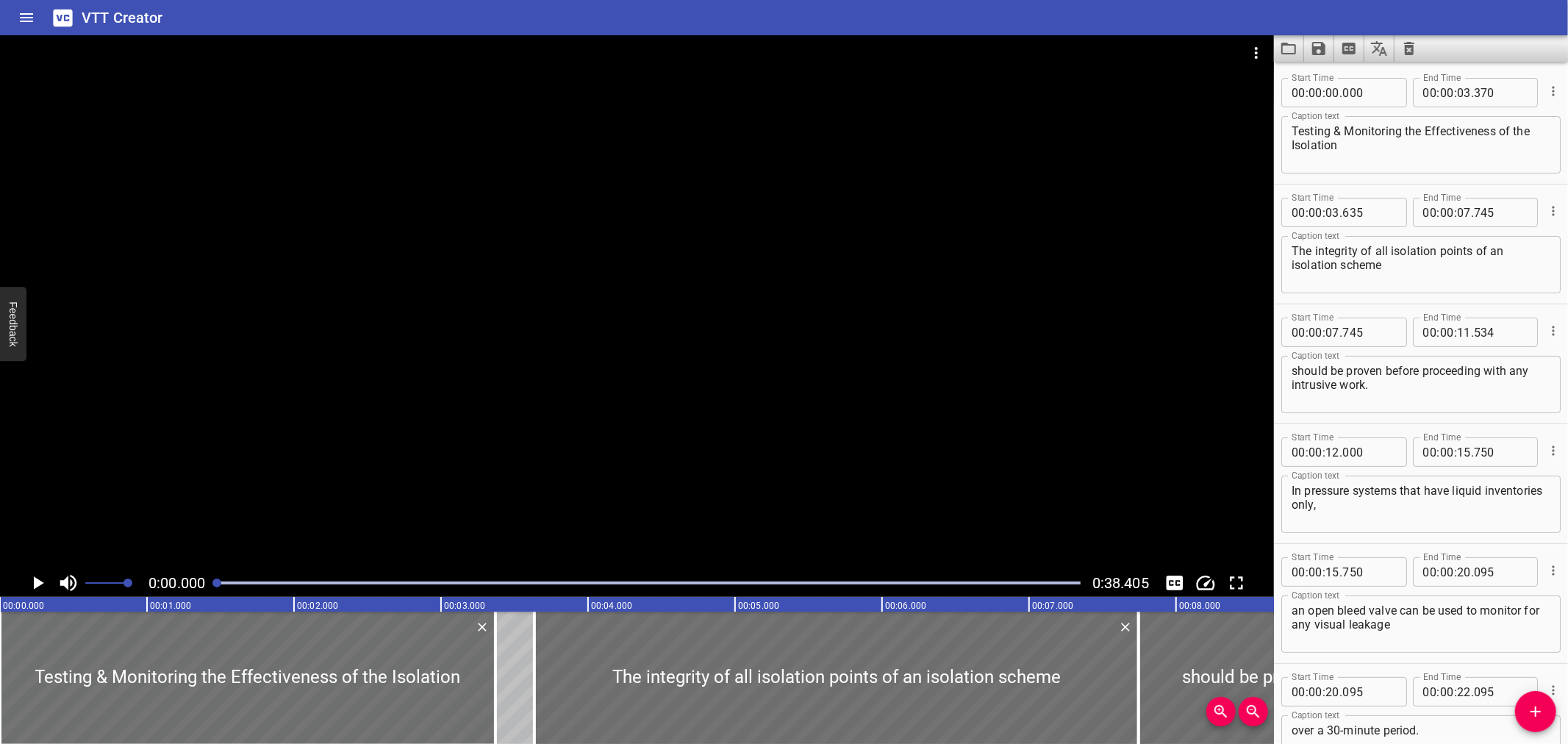
click at [1339, 133] on textarea "Testing & Monitoring the Effectiveness of the Isolation" at bounding box center [1421, 145] width 259 height 42
type textarea "Testing and Monitoring the Effectiveness of the Isolation"
click at [1320, 41] on icon "Save captions to file" at bounding box center [1318, 48] width 17 height 17
click at [1327, 66] on ul "Save to VTT file Save to SRT file" at bounding box center [1358, 94] width 108 height 65
click at [1327, 69] on li "Save to VTT file" at bounding box center [1358, 80] width 108 height 26
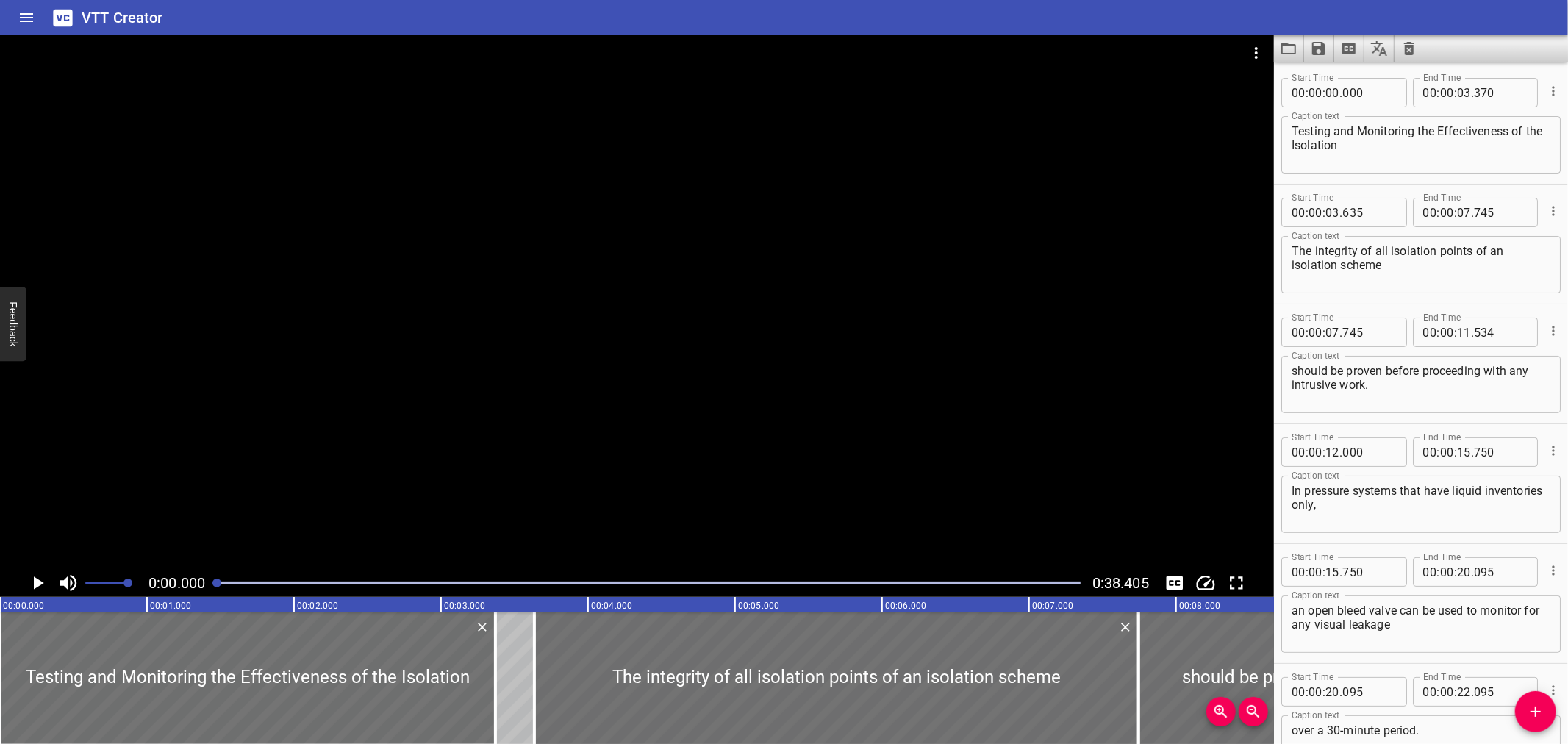
click at [983, 11] on div "VTT Creator" at bounding box center [784, 17] width 1568 height 35
click at [860, 19] on div "VTT Creator" at bounding box center [784, 17] width 1568 height 35
click at [991, 8] on div "VTT Creator" at bounding box center [784, 17] width 1568 height 35
